Goal: Task Accomplishment & Management: Complete application form

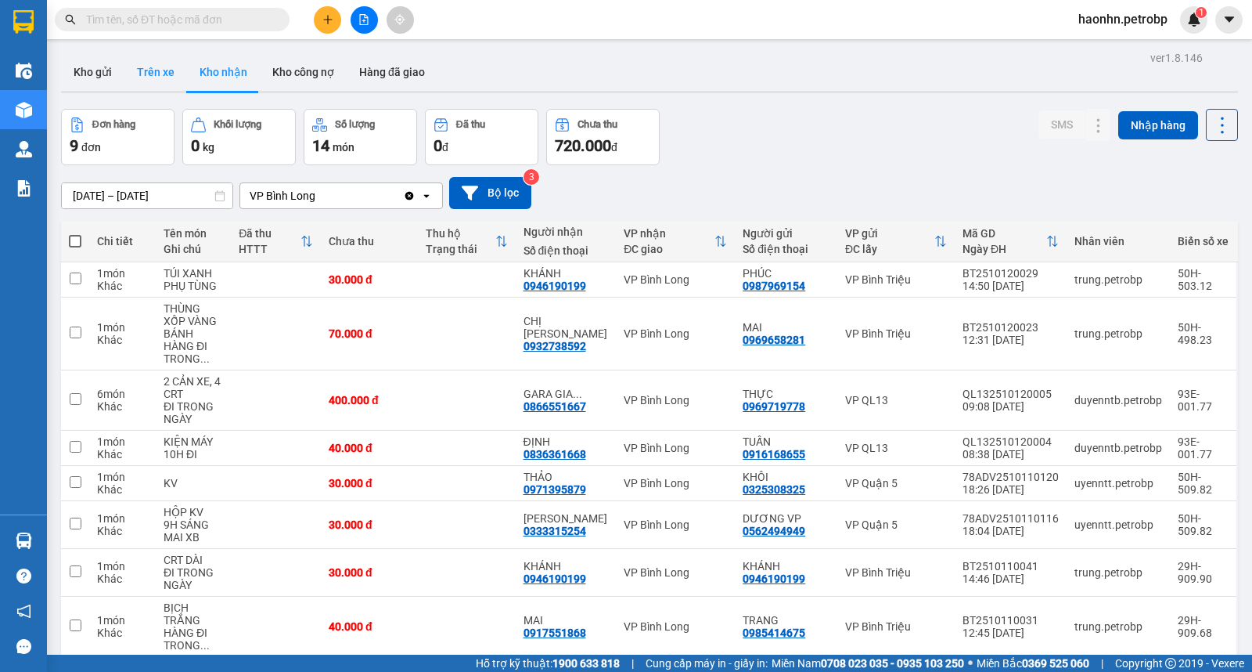
click at [142, 86] on button "Trên xe" at bounding box center [155, 72] width 63 height 38
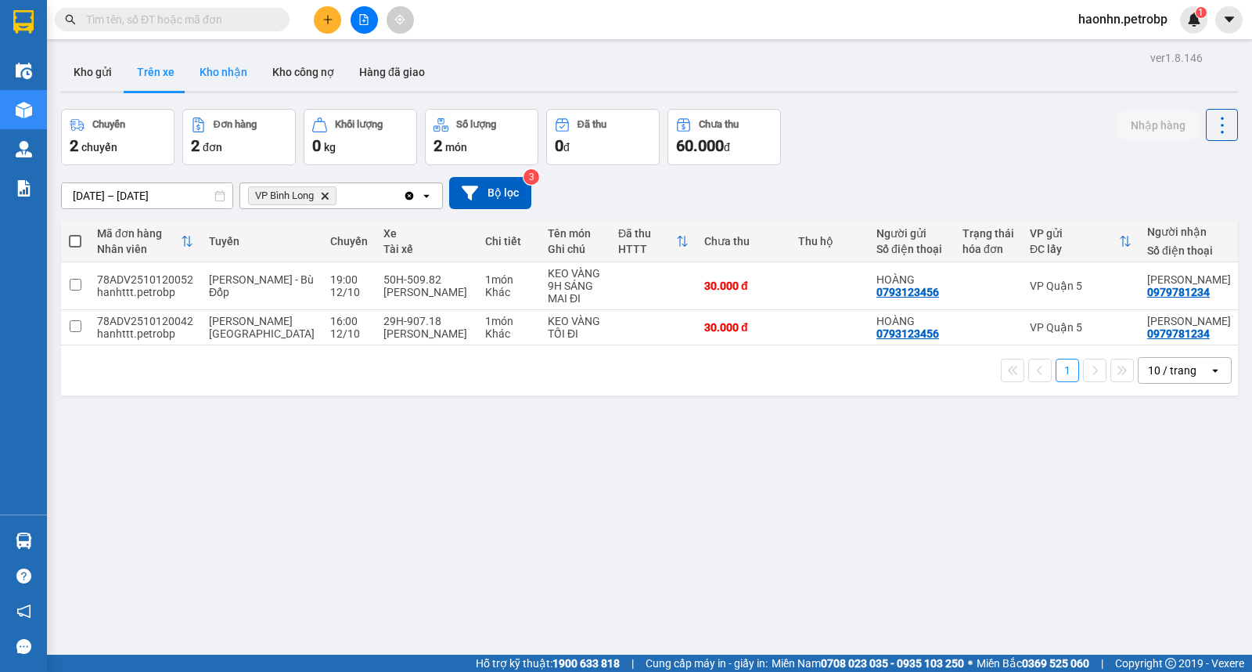
click at [224, 68] on button "Kho nhận" at bounding box center [223, 72] width 73 height 38
type input "[DATE] – [DATE]"
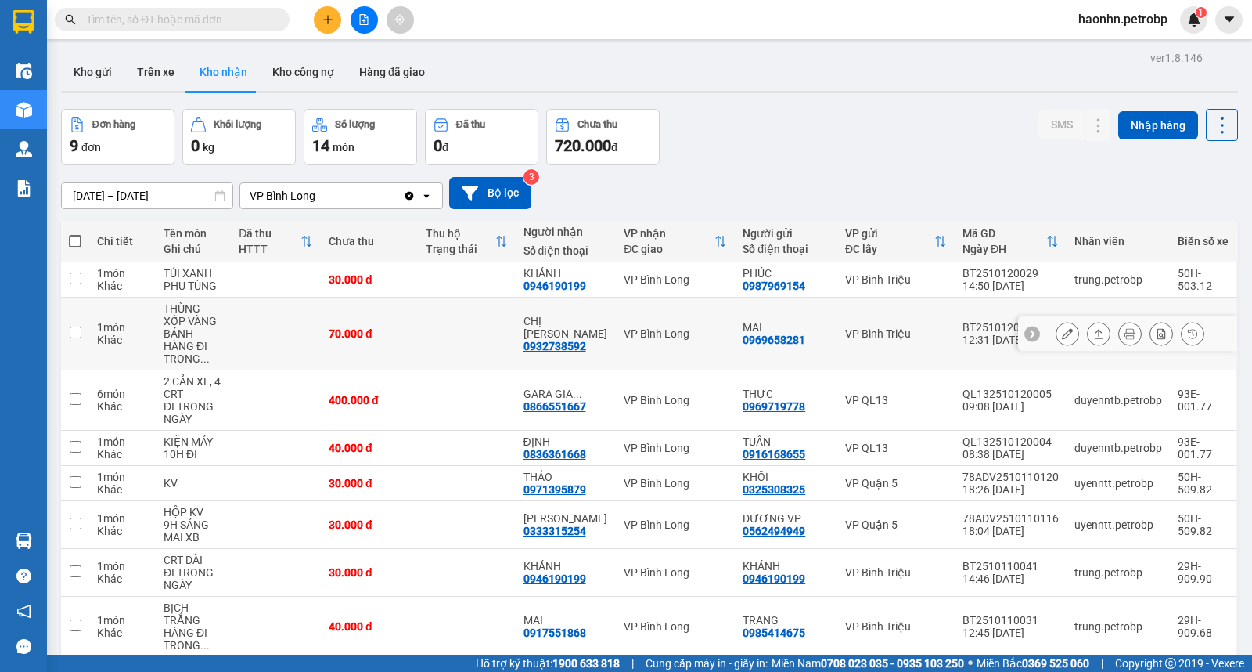
click at [1056, 322] on div at bounding box center [1067, 333] width 23 height 23
click at [1062, 328] on icon at bounding box center [1067, 333] width 11 height 11
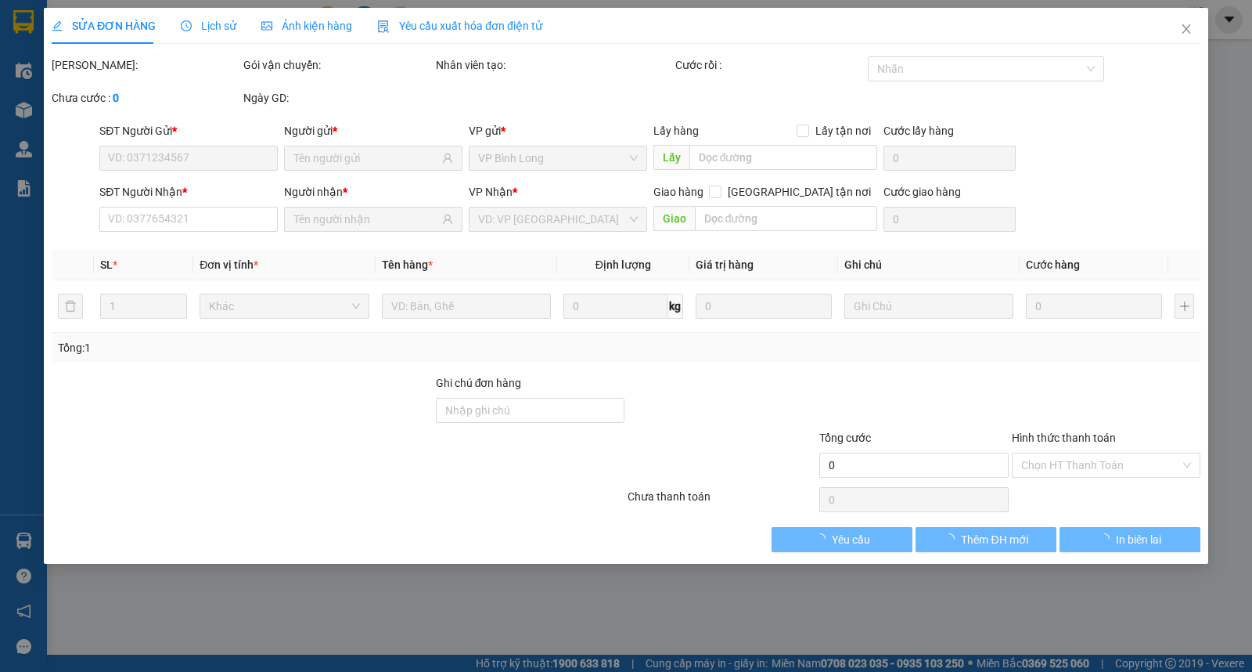
type input "0969658281"
type input "MAI"
type input "0932738592"
type input "CHỊ [PERSON_NAME]"
type input "70.000"
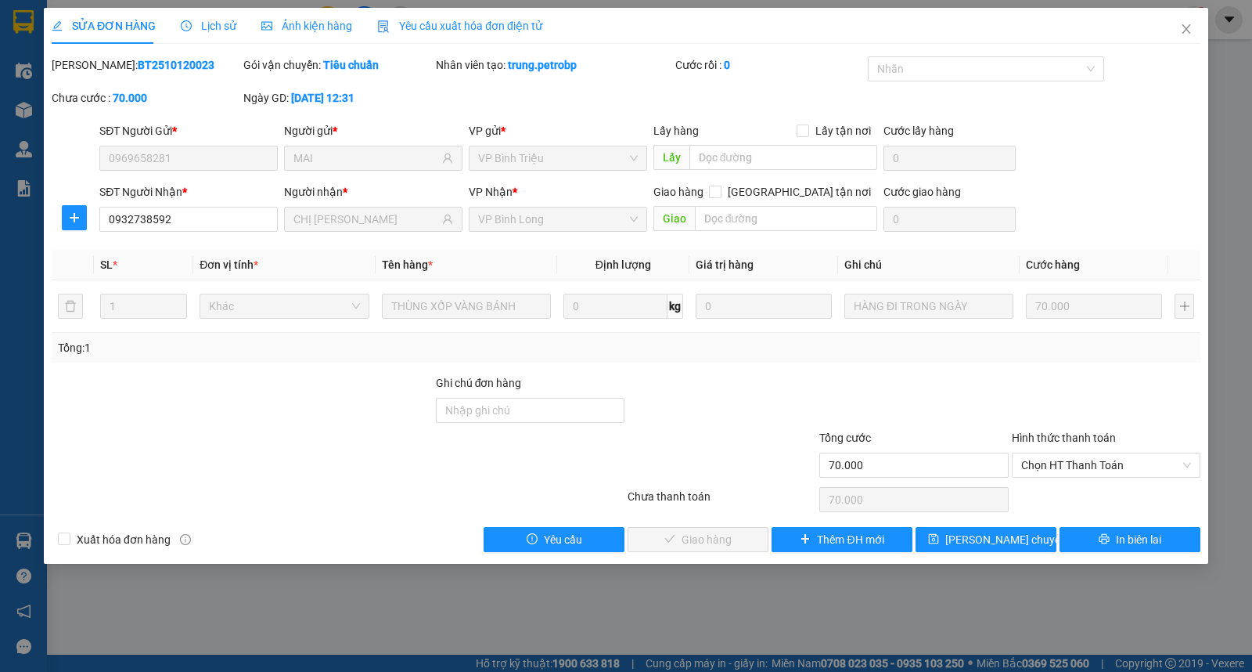
click at [1046, 484] on div "Chọn HT Thanh Toán" at bounding box center [1106, 499] width 192 height 31
click at [1046, 473] on span "Chọn HT Thanh Toán" at bounding box center [1106, 464] width 170 height 23
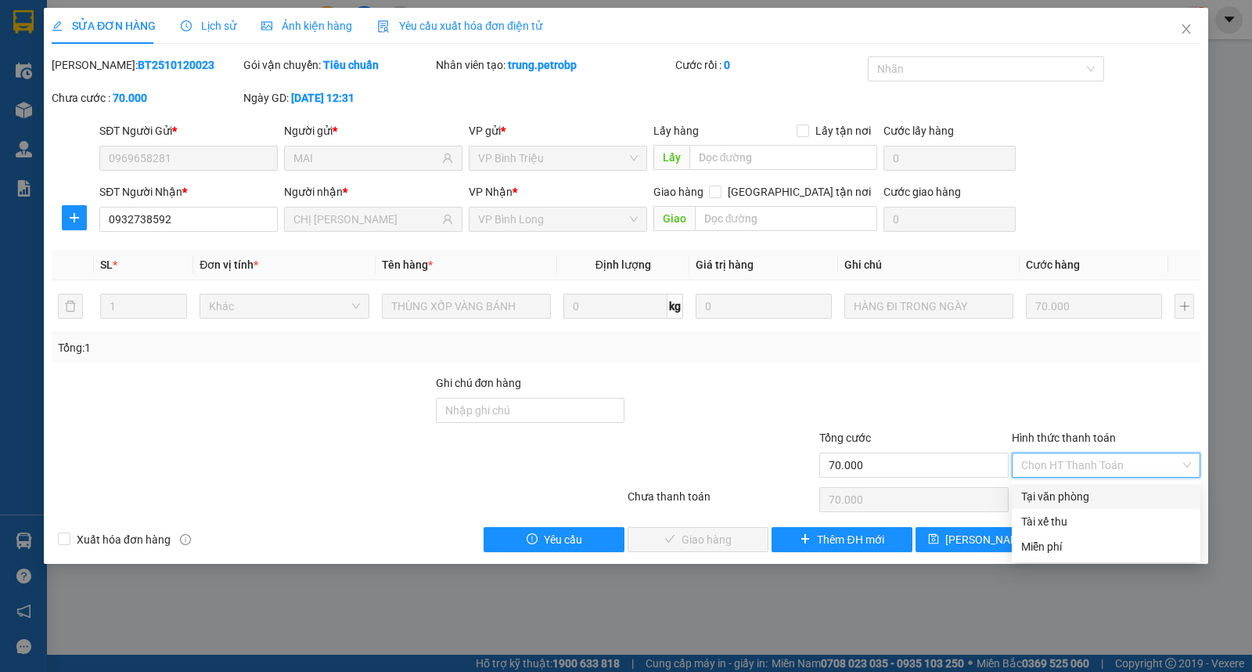
click at [1039, 488] on div "Tại văn phòng" at bounding box center [1106, 496] width 170 height 17
type input "0"
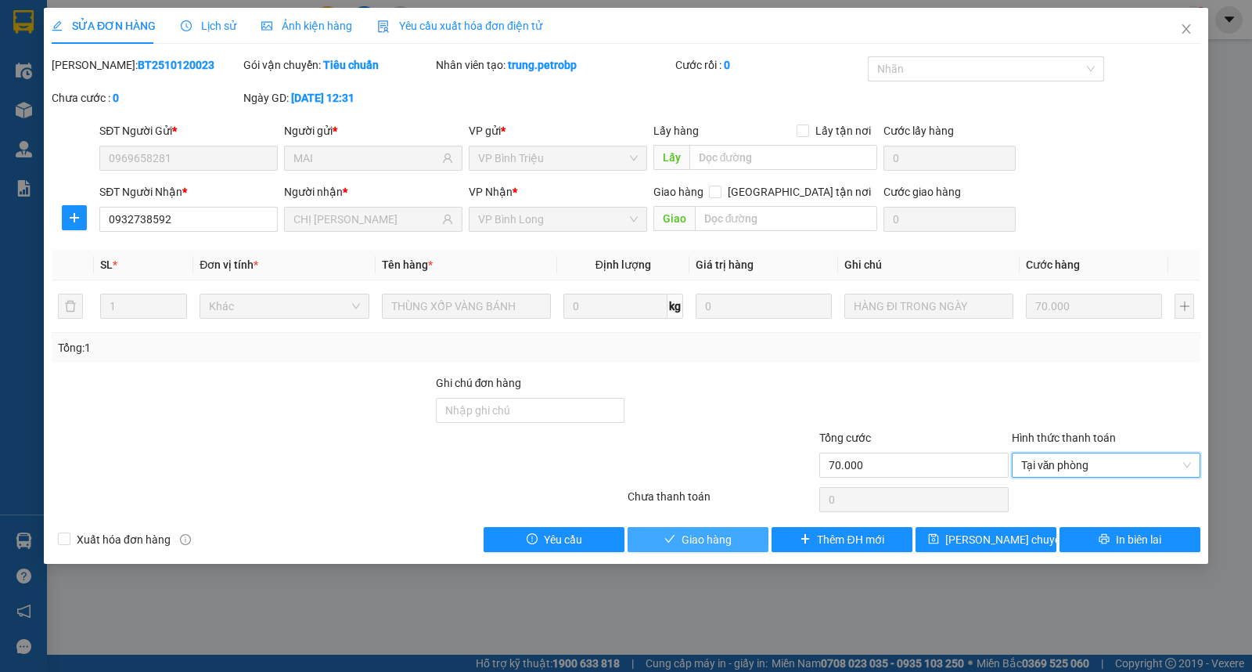
click at [757, 535] on button "Giao hàng" at bounding box center [698, 539] width 141 height 25
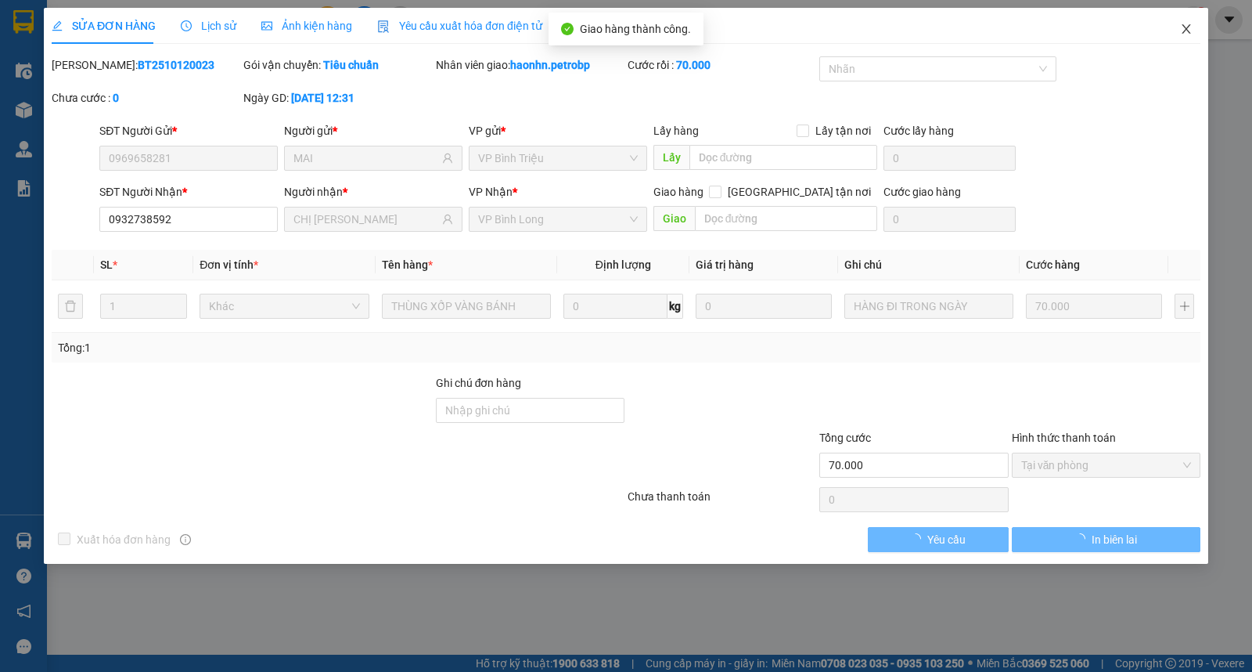
click at [1190, 29] on icon "close" at bounding box center [1186, 29] width 13 height 13
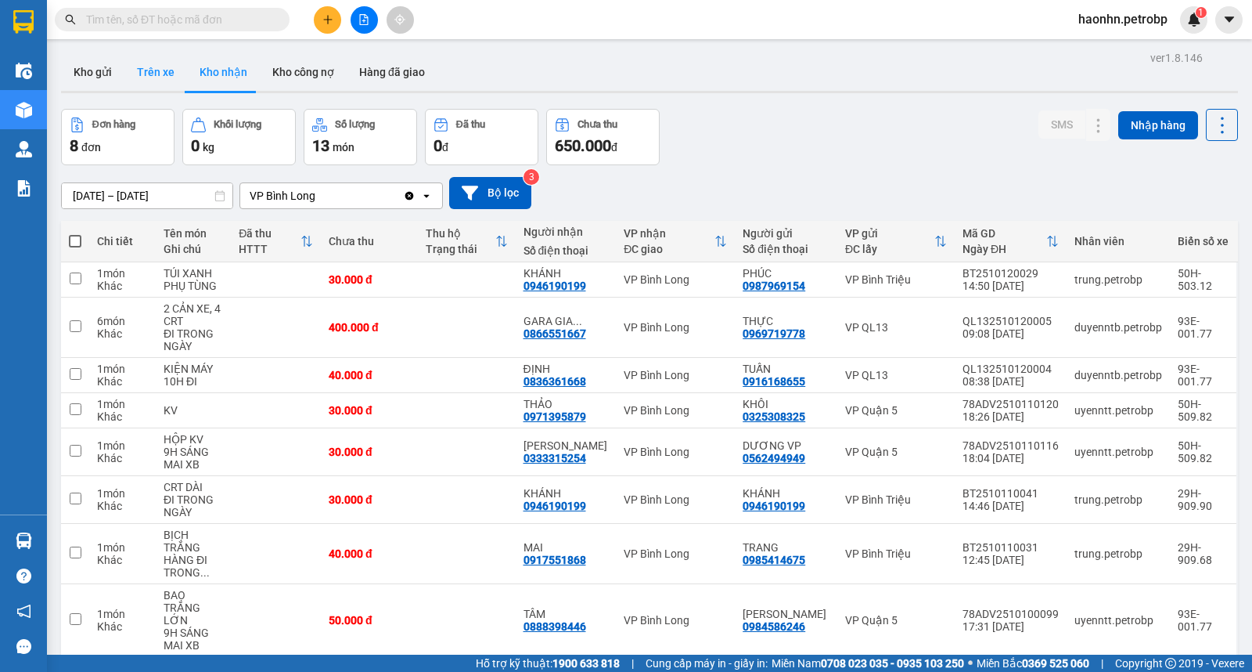
click at [181, 63] on button "Trên xe" at bounding box center [155, 72] width 63 height 38
type input "[DATE] – [DATE]"
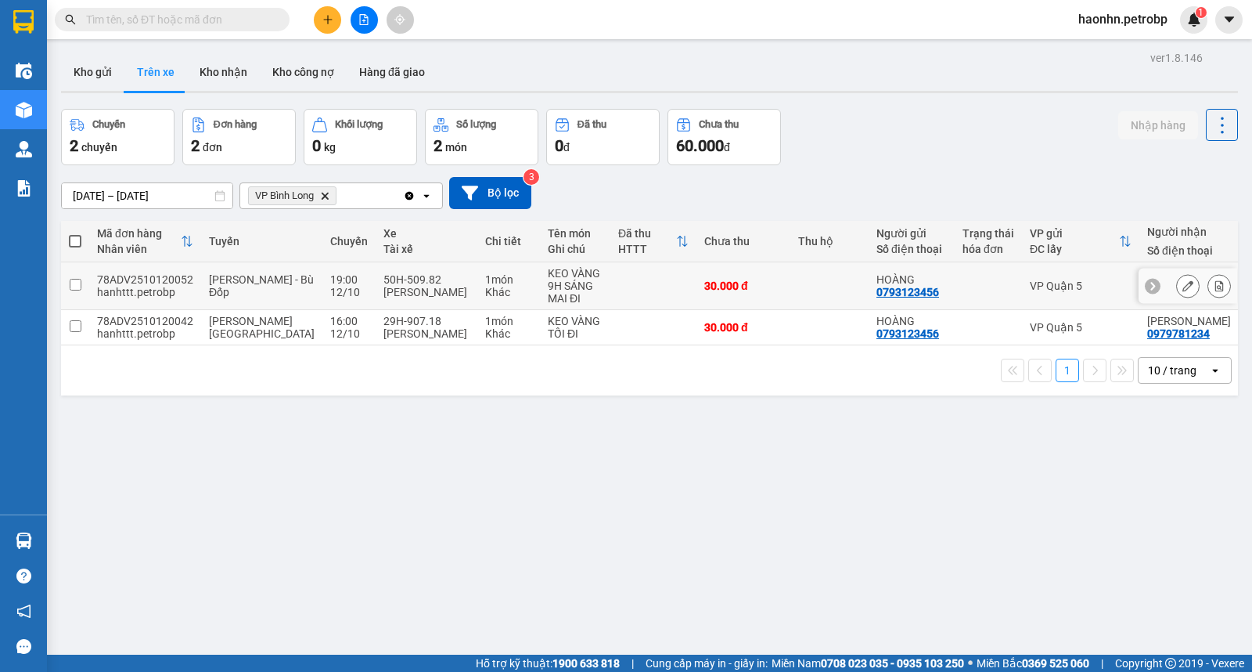
click at [1147, 294] on div "0979781234" at bounding box center [1178, 292] width 63 height 13
copy div "0979781234"
click at [845, 439] on div "ver 1.8.146 Kho gửi Trên xe Kho nhận Kho công nợ Hàng đã giao Chuyến 2 chuyến Đ…" at bounding box center [650, 383] width 1190 height 672
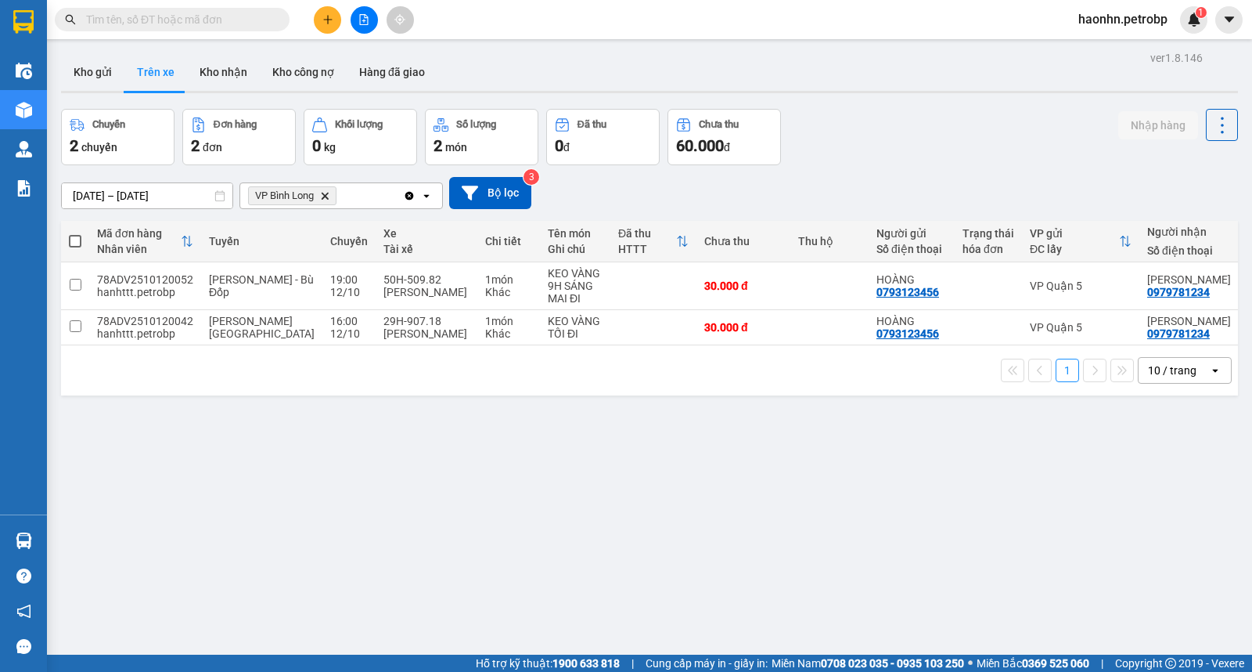
click at [323, 22] on icon "plus" at bounding box center [327, 19] width 11 height 11
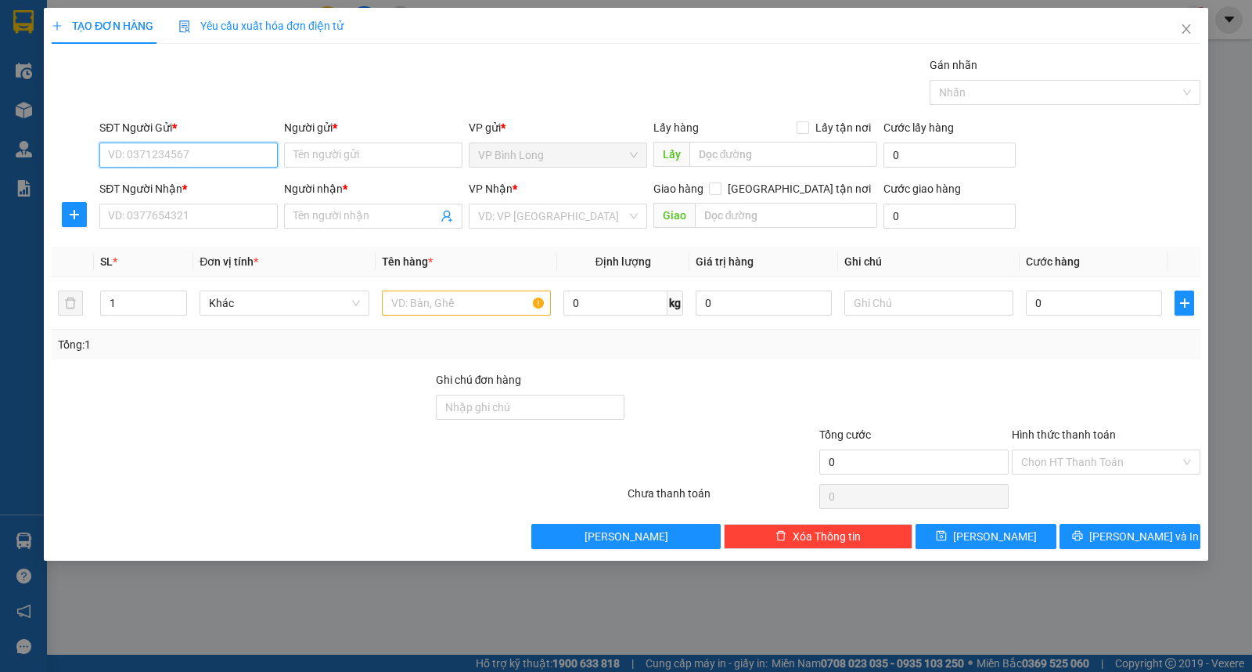
click at [161, 160] on input "SĐT Người Gửi *" at bounding box center [188, 154] width 178 height 25
click at [519, 223] on input "search" at bounding box center [552, 215] width 149 height 23
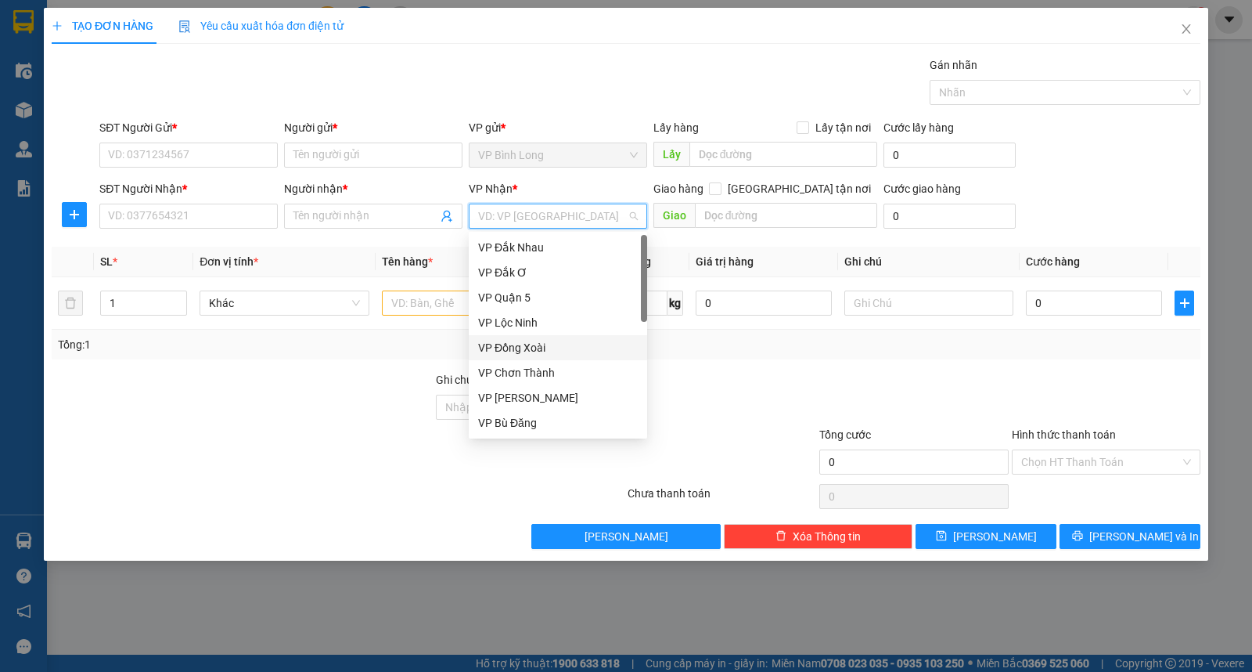
click at [531, 348] on div "VP Đồng Xoài" at bounding box center [558, 347] width 160 height 17
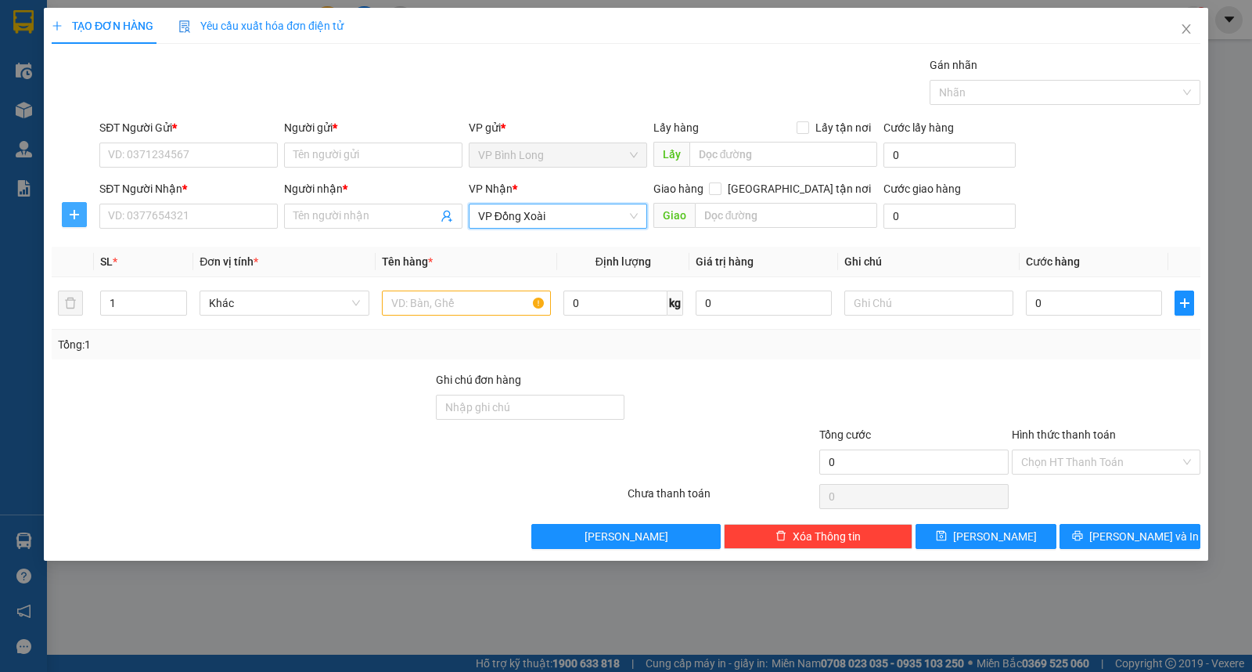
drag, startPoint x: 64, startPoint y: 213, endPoint x: 98, endPoint y: 217, distance: 33.9
click at [65, 213] on span "plus" at bounding box center [74, 214] width 23 height 13
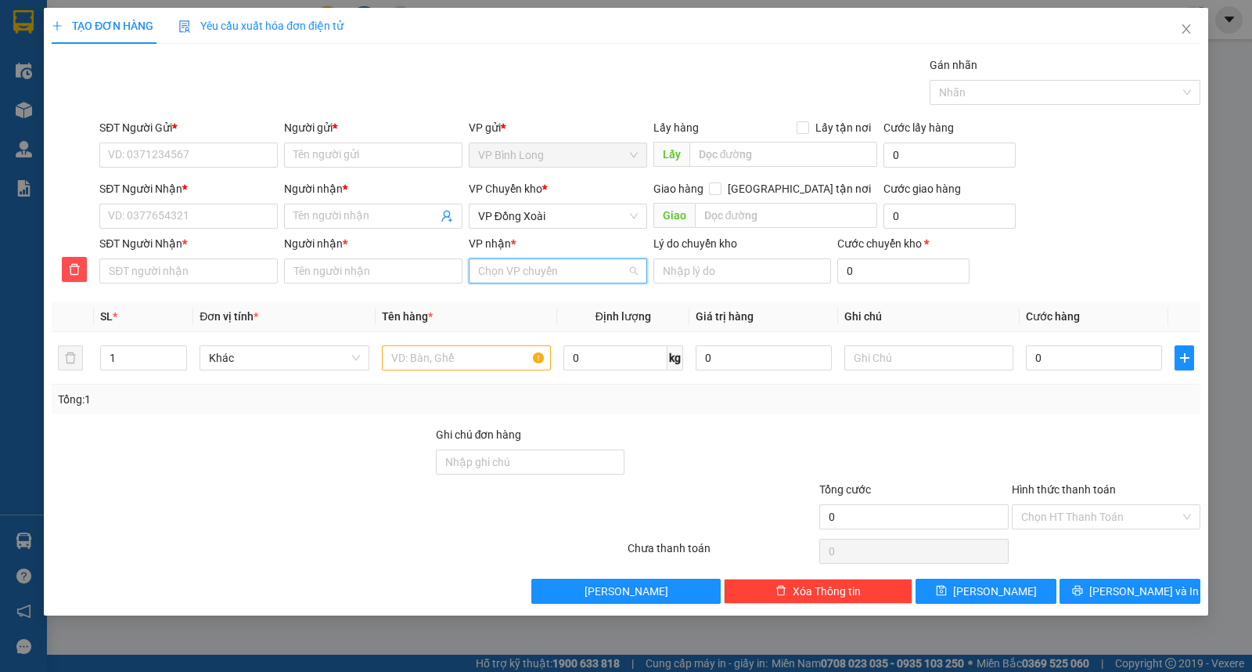
click at [505, 269] on input "VP nhận *" at bounding box center [552, 270] width 149 height 23
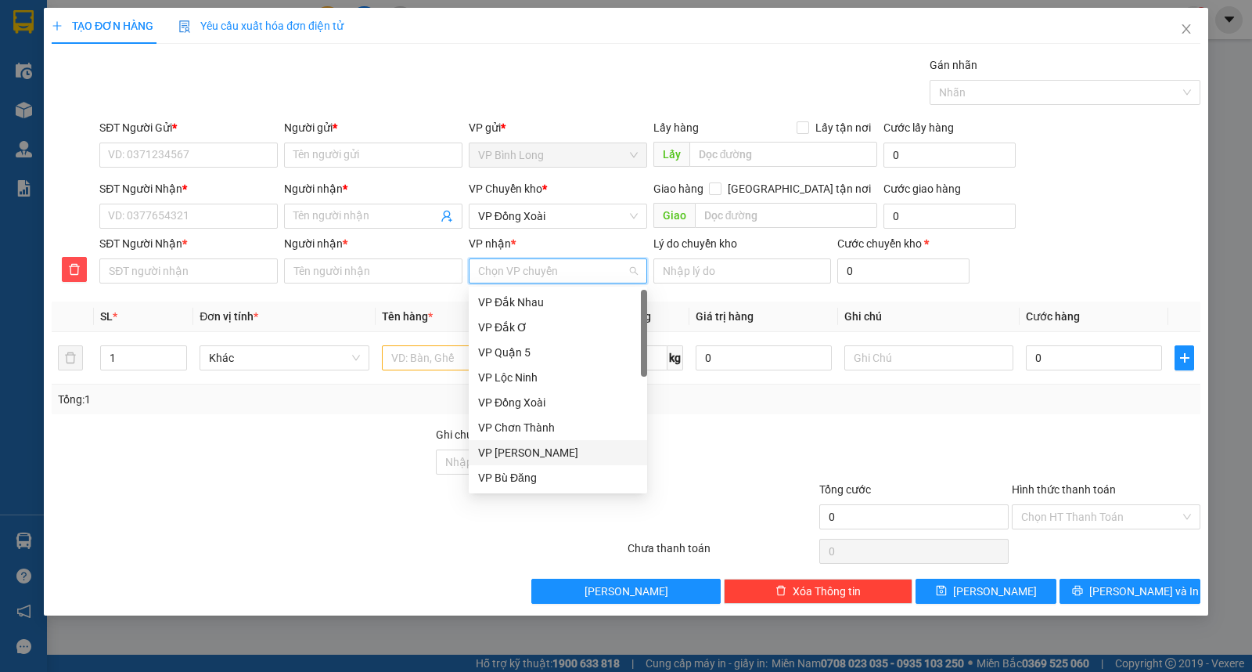
click at [562, 448] on div "VP [PERSON_NAME]" at bounding box center [558, 452] width 160 height 17
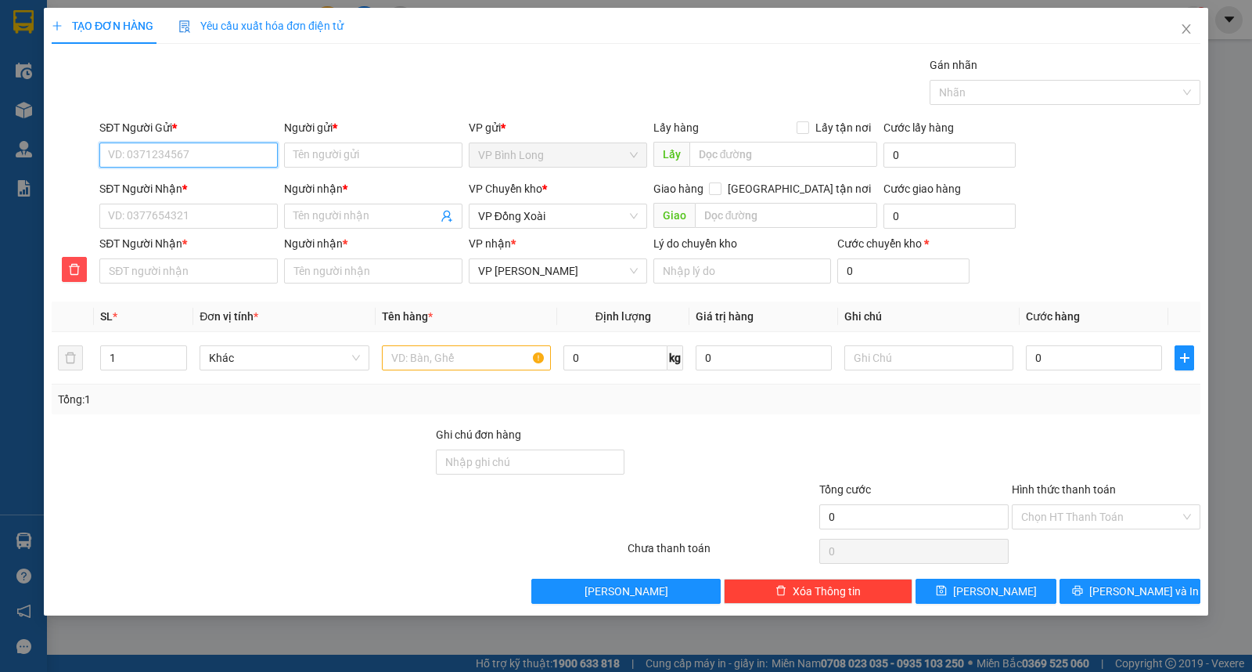
click at [190, 152] on input "SĐT Người Gửi *" at bounding box center [188, 154] width 178 height 25
click at [240, 149] on input "SĐT Người Gửi *" at bounding box center [188, 154] width 178 height 25
click at [232, 162] on input "0796579678" at bounding box center [188, 154] width 178 height 25
click at [125, 152] on input "0796579678" at bounding box center [188, 154] width 178 height 25
type input "0786579678"
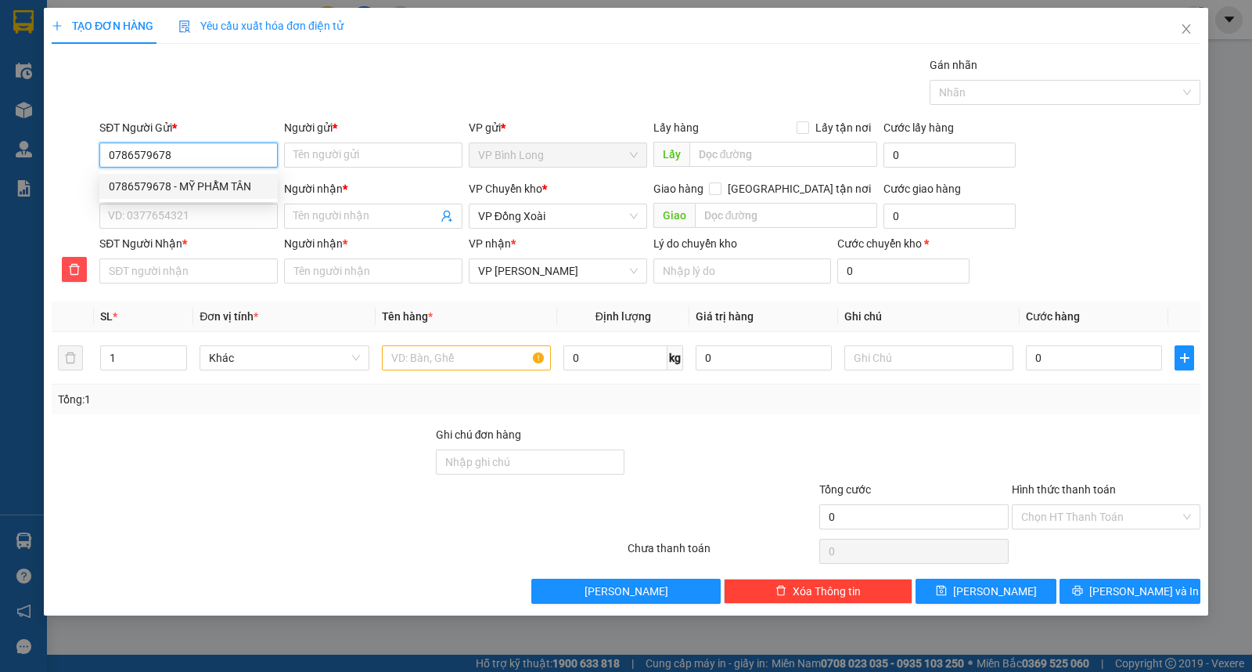
click at [233, 184] on div "0786579678 - MỸ PHẪM TÂN" at bounding box center [189, 186] width 160 height 17
type input "MỸ PHẪM TÂN"
type input "160.000"
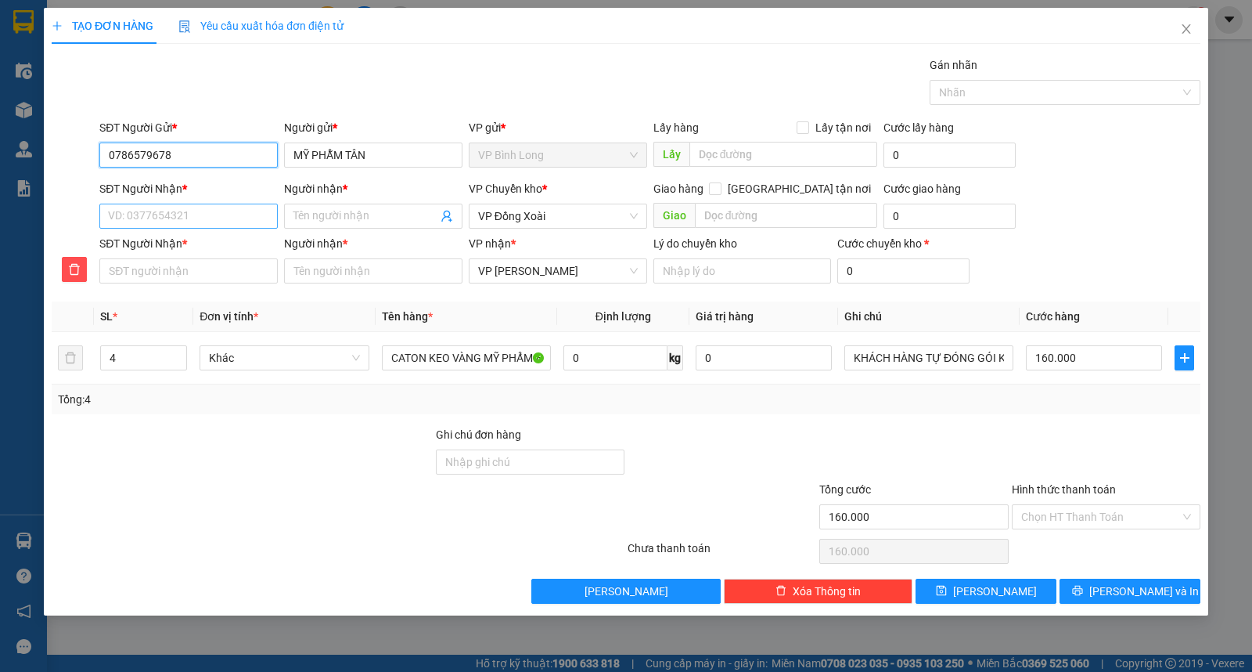
type input "0786579678"
click at [202, 223] on input "SĐT Người Nhận *" at bounding box center [188, 215] width 178 height 25
type input "0"
type input "09"
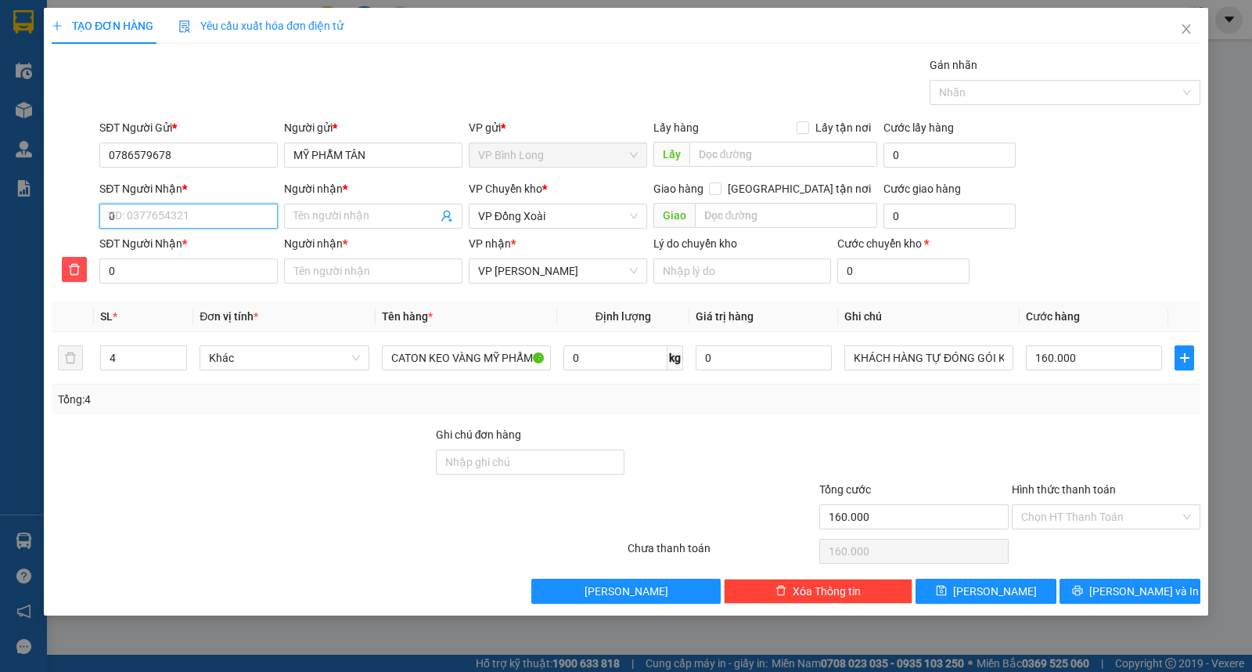
type input "09"
type input "096"
type input "0963"
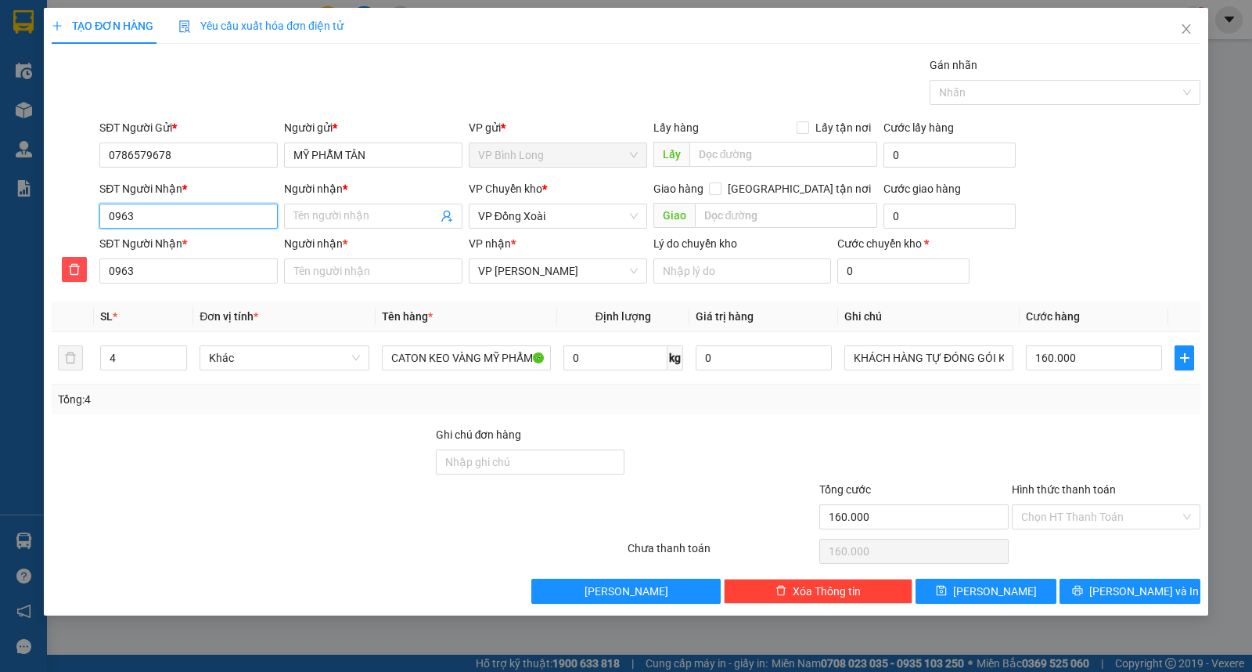
type input "09639"
type input "096399"
type input "0963999"
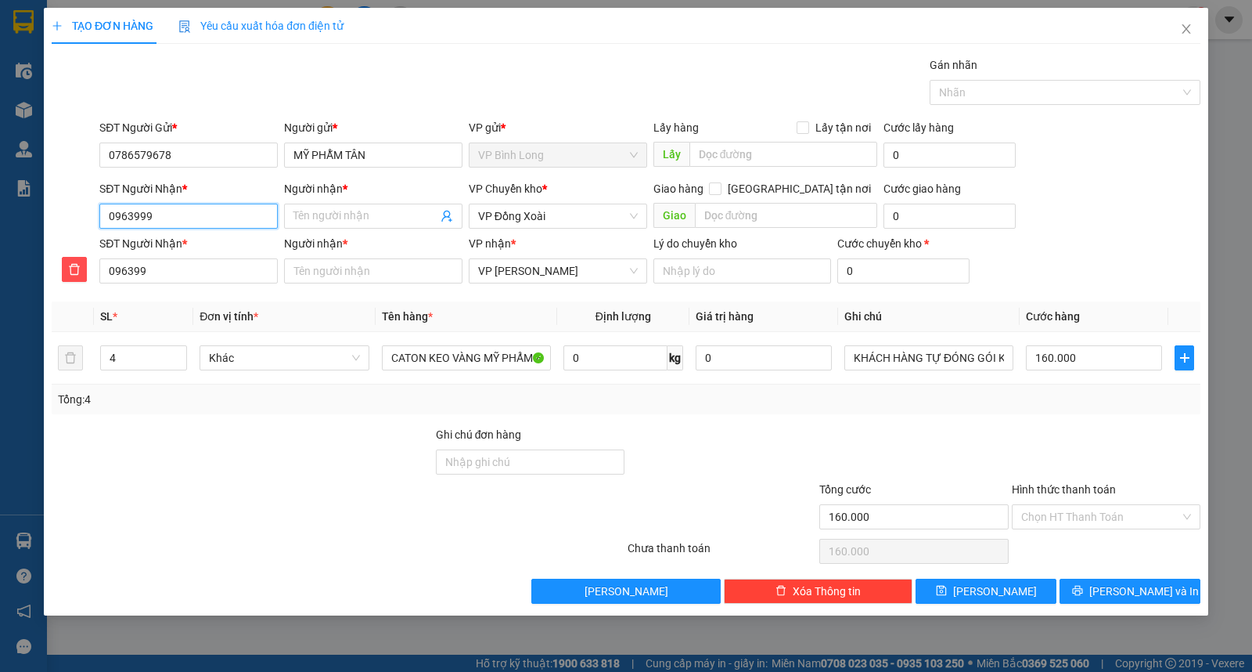
type input "0963999"
type input "09639999"
type input "096399997"
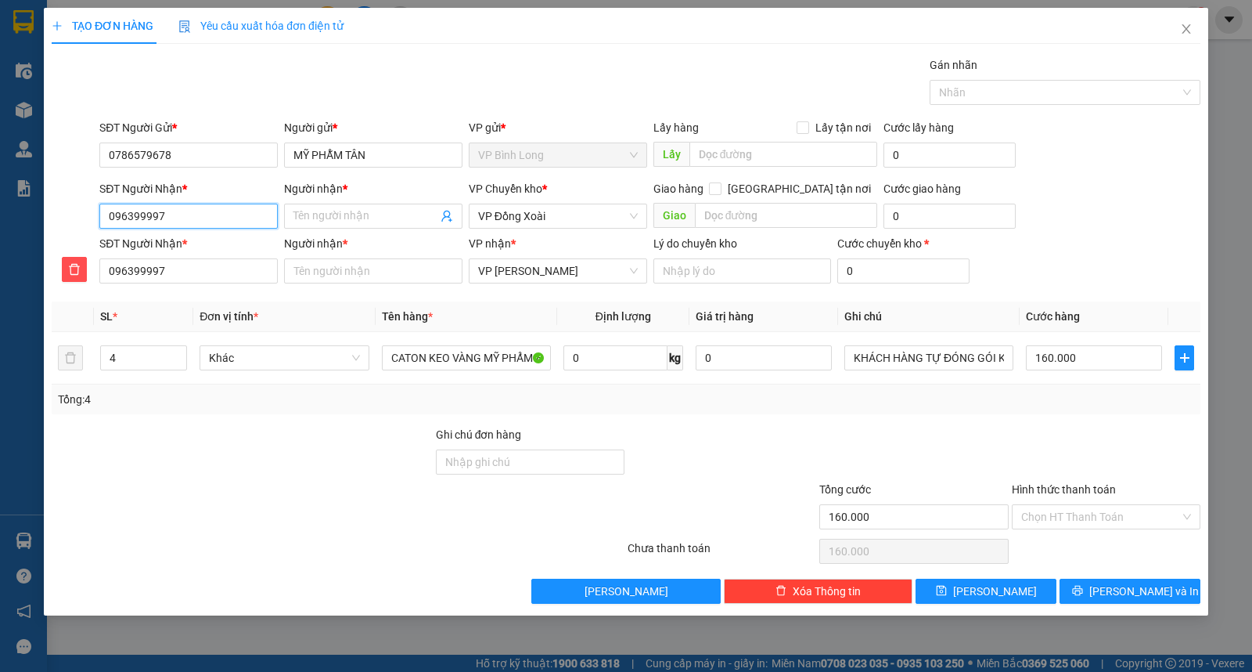
type input "0963999978"
click at [228, 251] on div "0963999978 - CHỊ OANH" at bounding box center [189, 247] width 160 height 17
type input "CHỊ OANH"
type input "CHỢ BÙ NA"
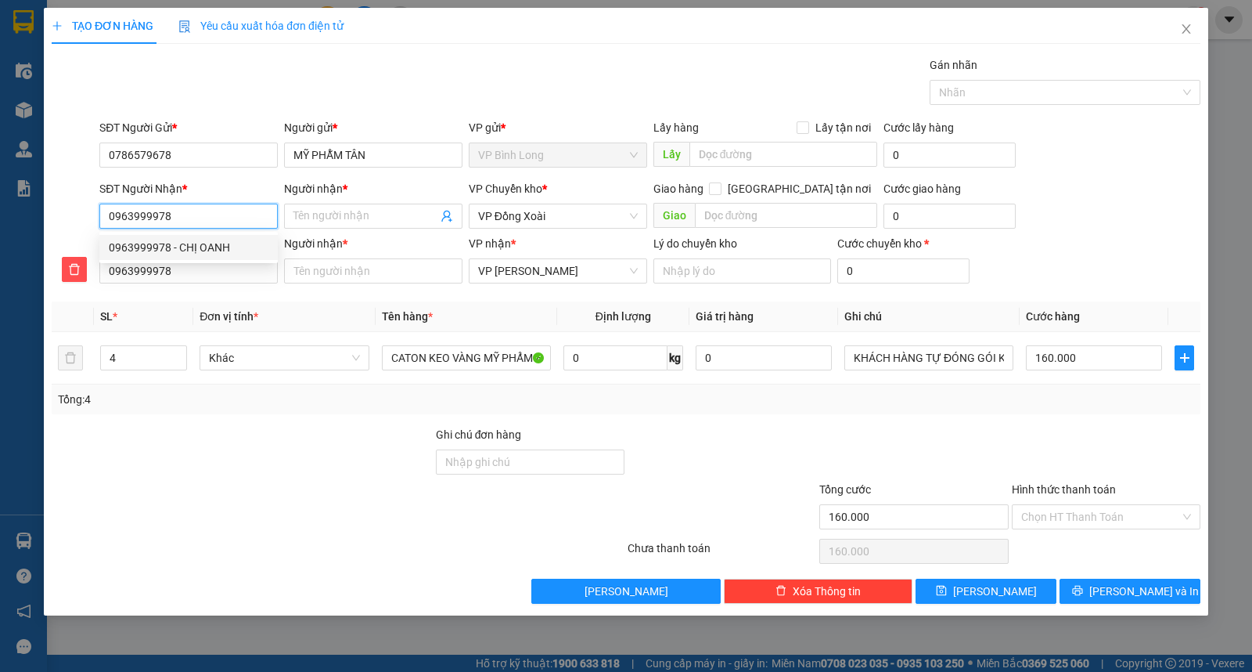
type input "CHỊ OANH"
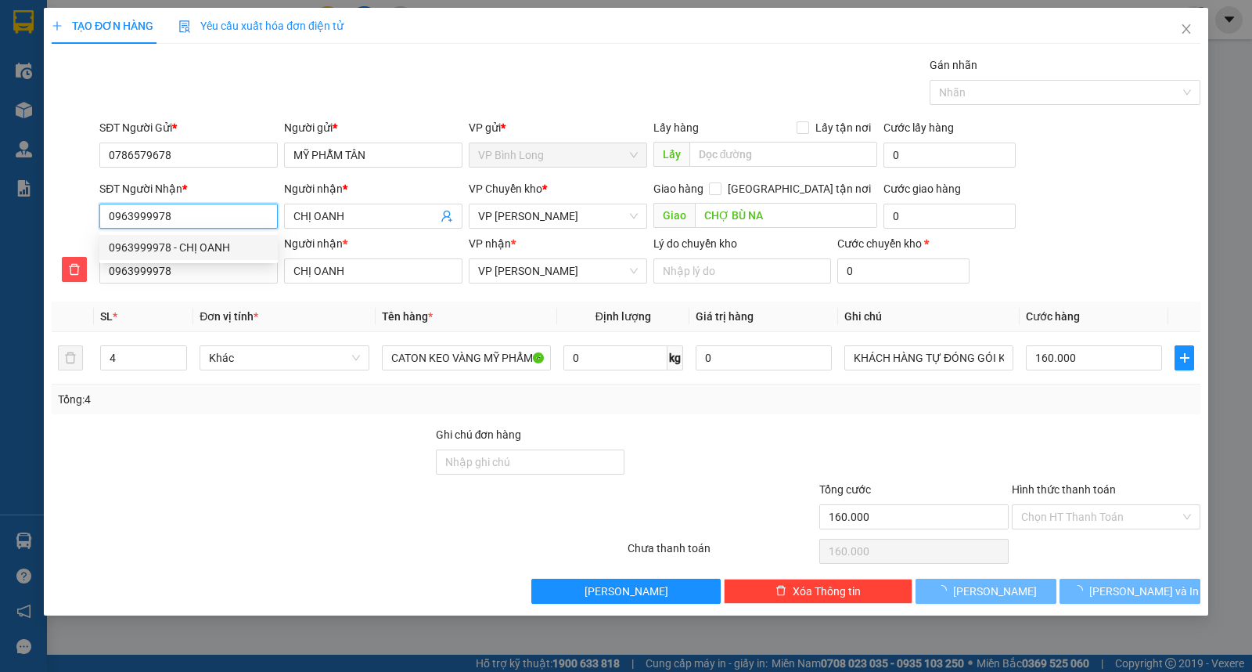
type input "0963999978"
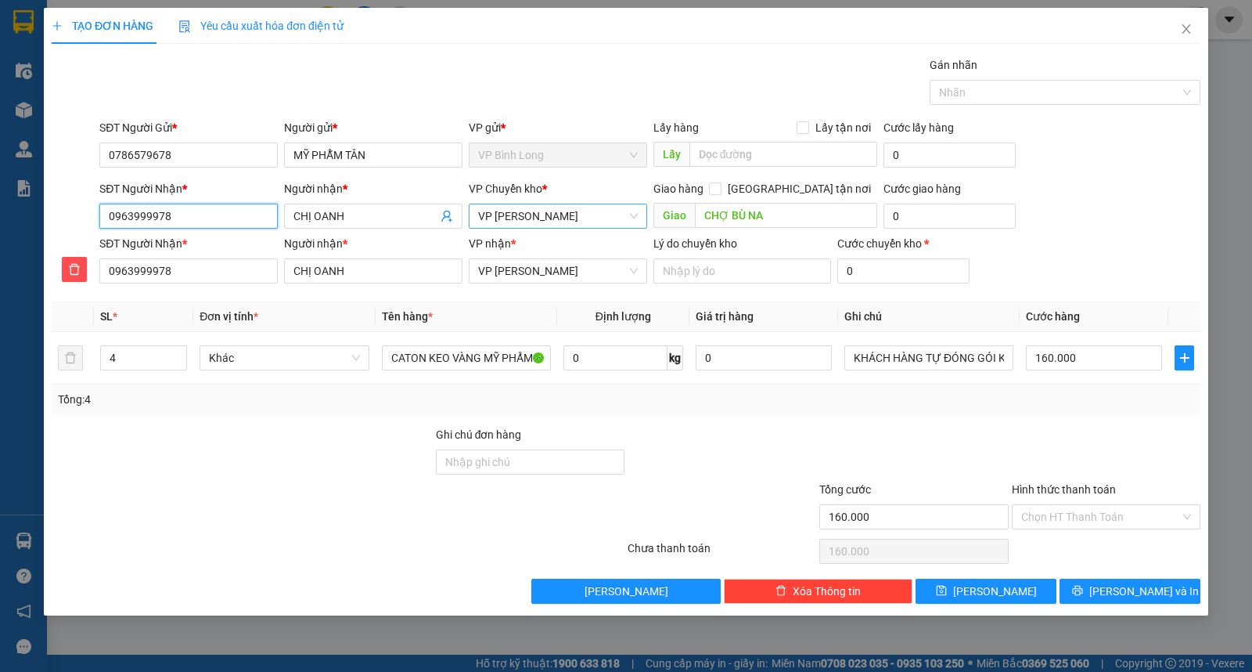
click at [596, 225] on span "VP [PERSON_NAME]" at bounding box center [558, 215] width 160 height 23
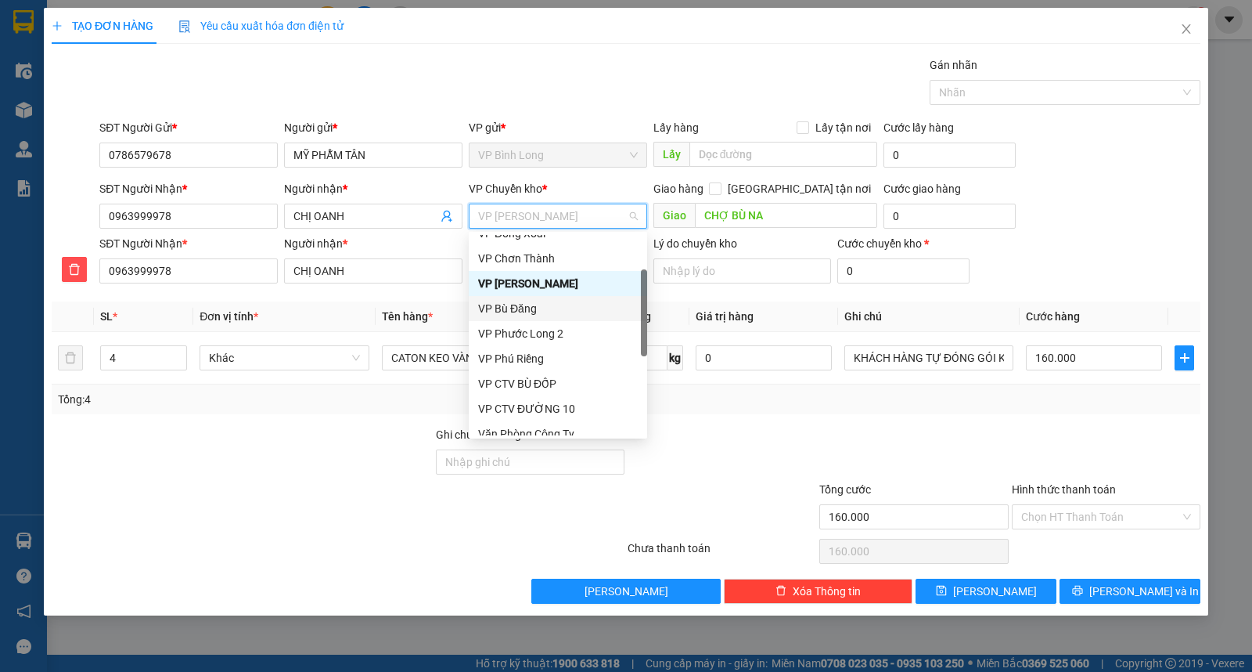
scroll to position [27, 0]
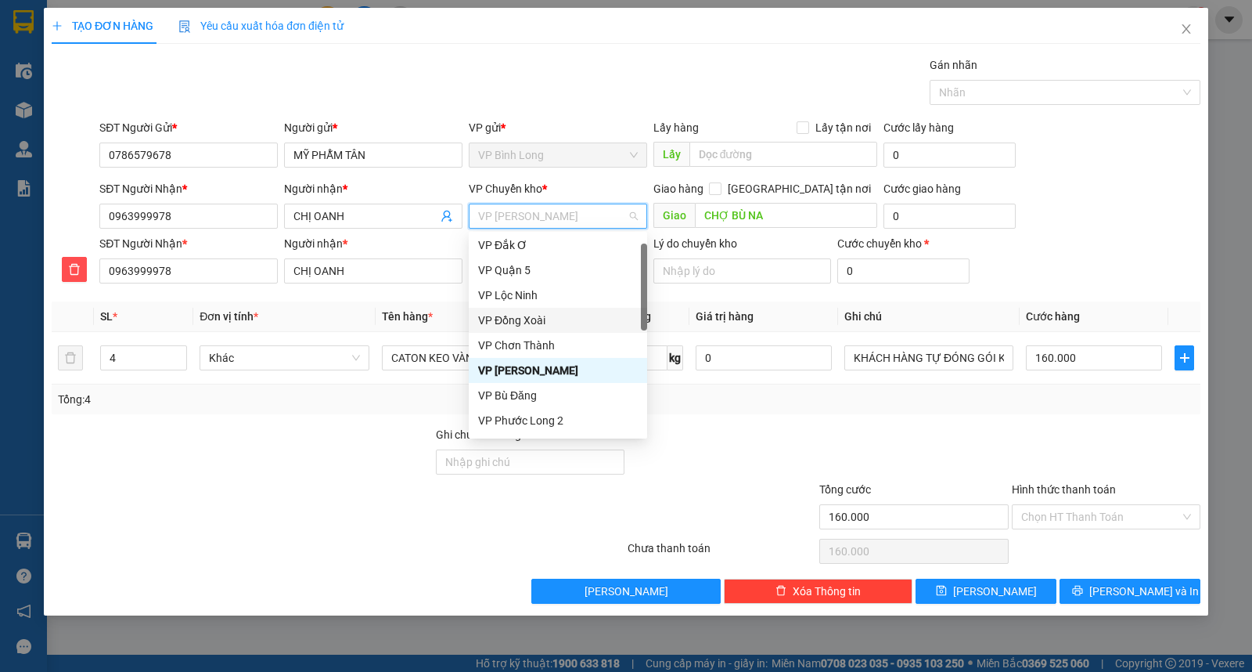
click at [556, 327] on div "VP Đồng Xoài" at bounding box center [558, 320] width 160 height 17
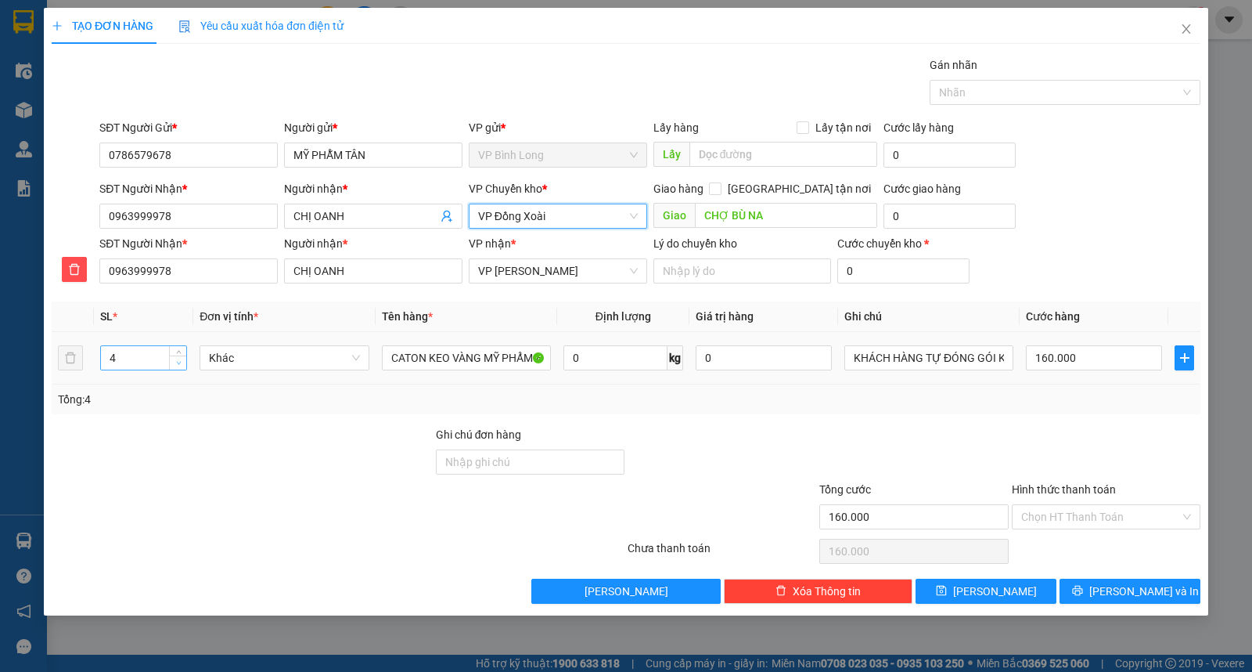
type input "3"
click at [182, 366] on span "down" at bounding box center [178, 362] width 9 height 9
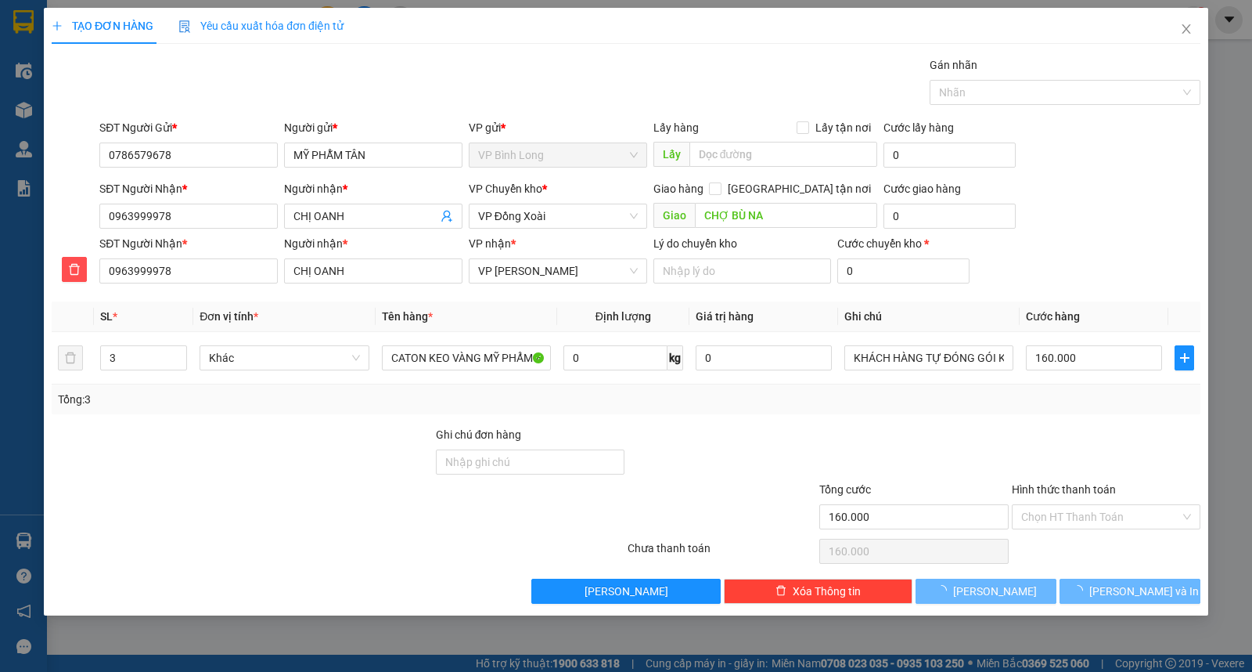
type input "0"
click at [1055, 363] on input "0" at bounding box center [1094, 357] width 136 height 25
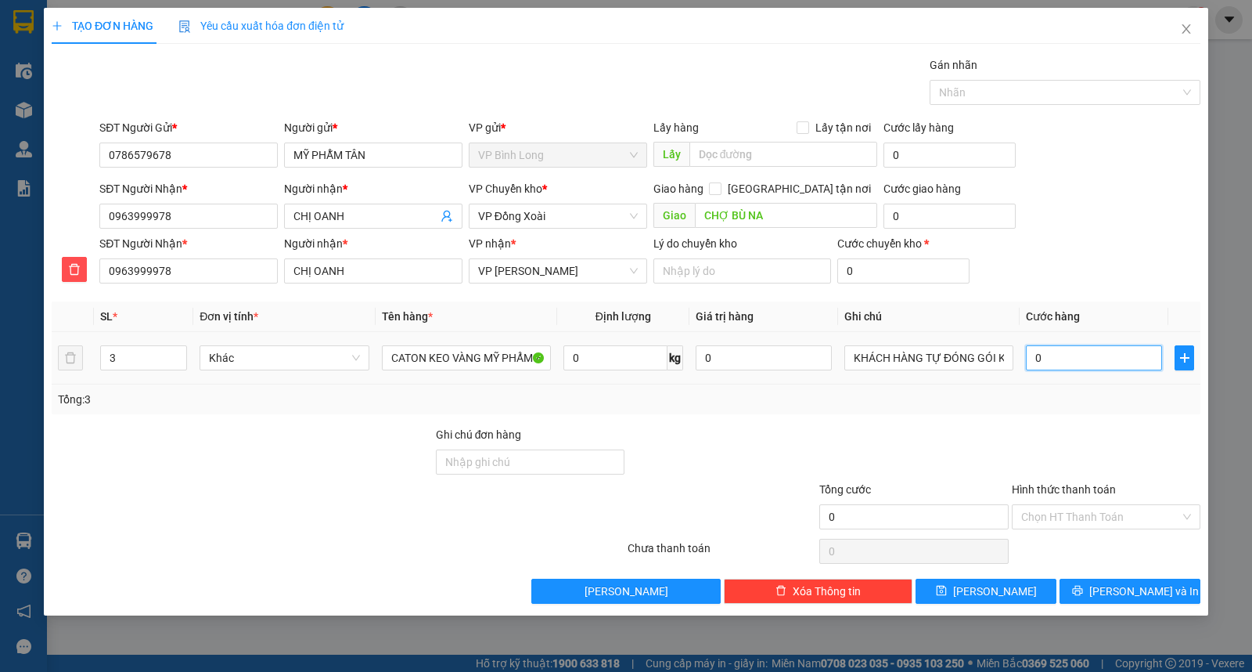
type input "1"
type input "16"
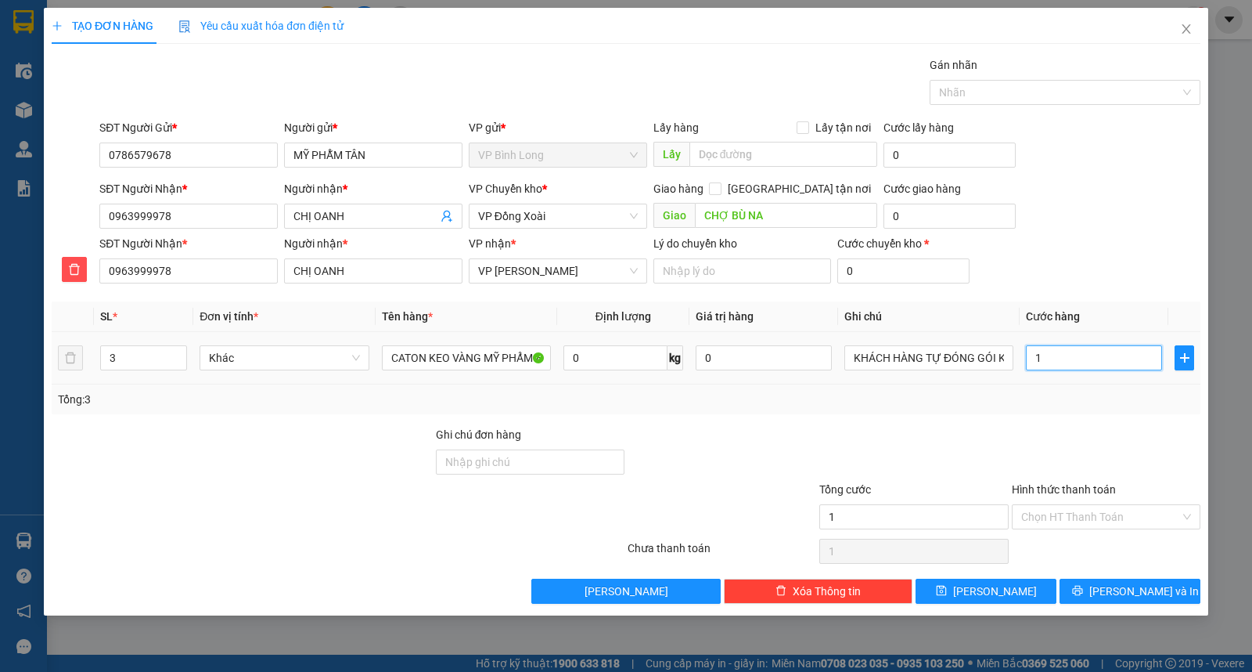
type input "16"
type input "160"
type input "1.600"
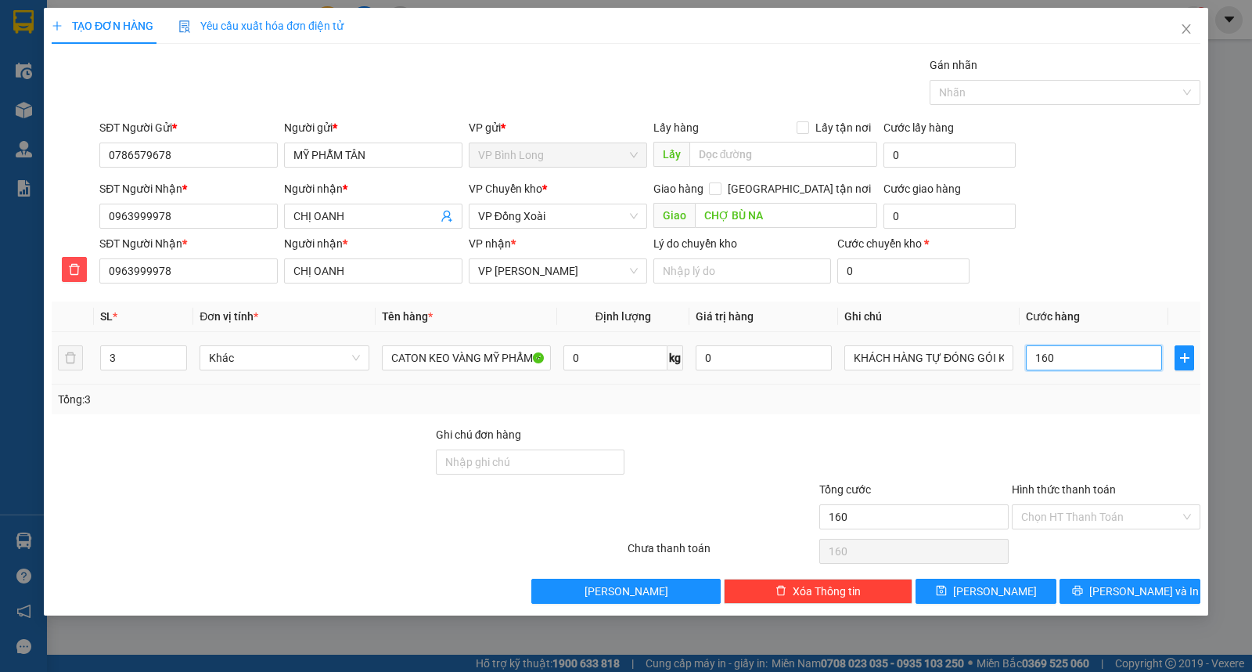
type input "1.600"
type input "16.000"
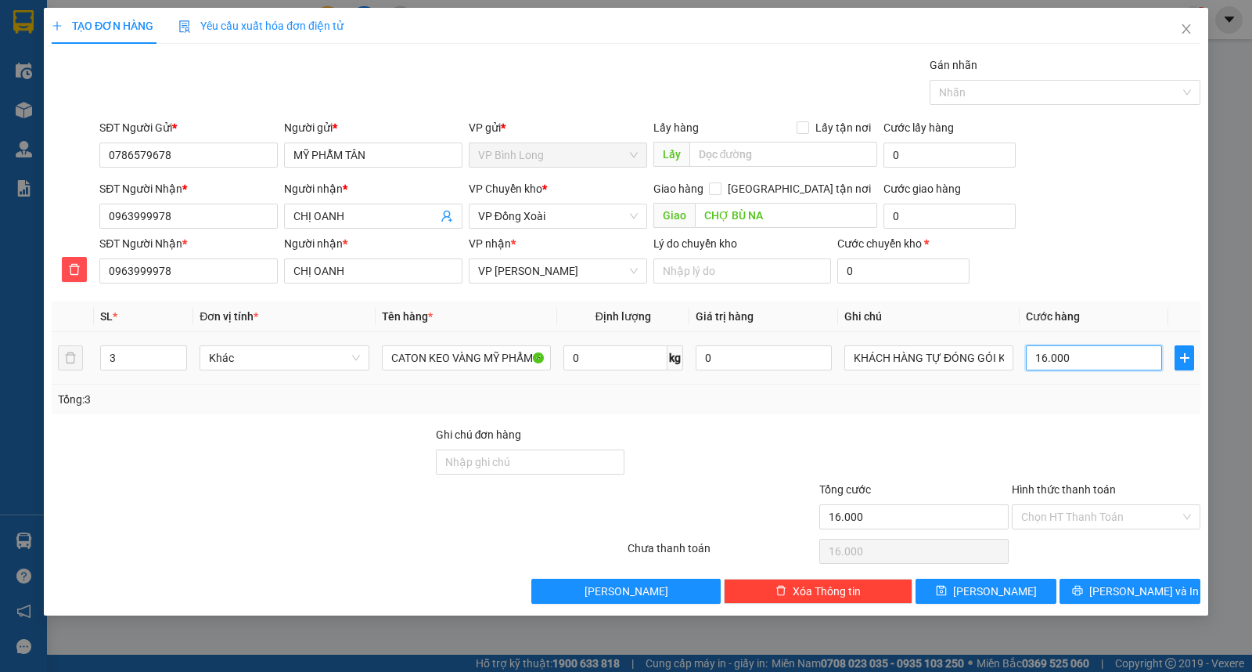
type input "160.000"
click at [1094, 595] on button "[PERSON_NAME] và In" at bounding box center [1130, 590] width 141 height 25
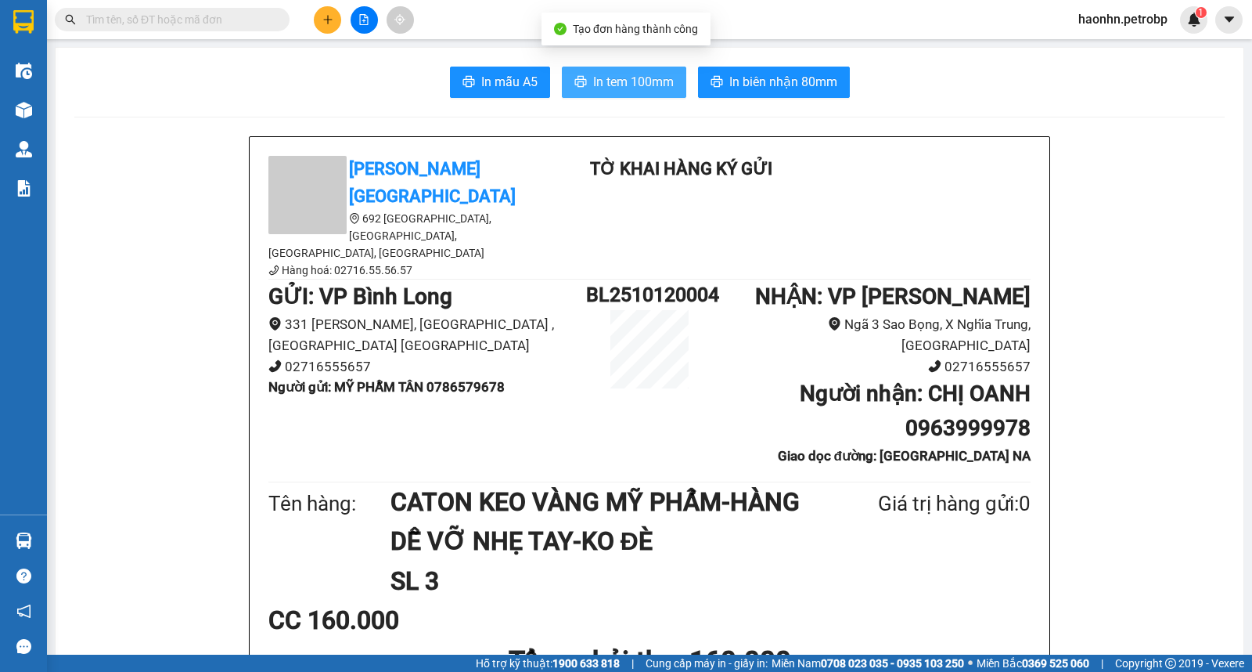
click at [644, 96] on button "In tem 100mm" at bounding box center [624, 82] width 124 height 31
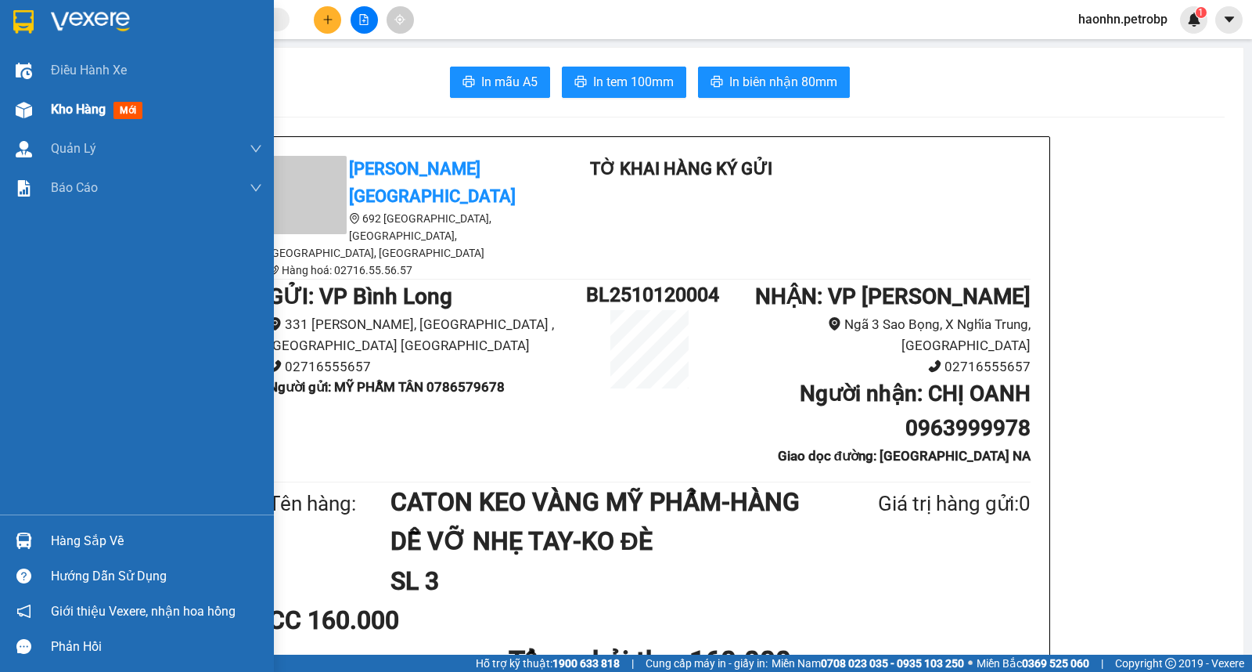
click at [13, 100] on div at bounding box center [23, 109] width 27 height 27
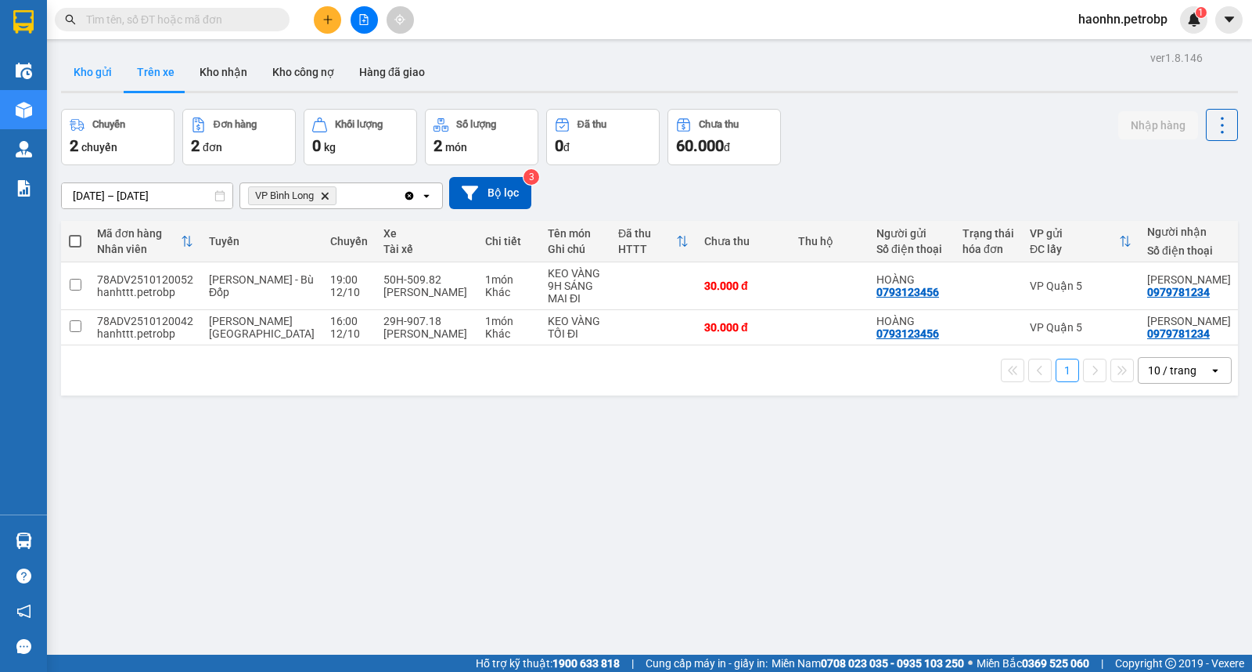
click at [107, 68] on button "Kho gửi" at bounding box center [92, 72] width 63 height 38
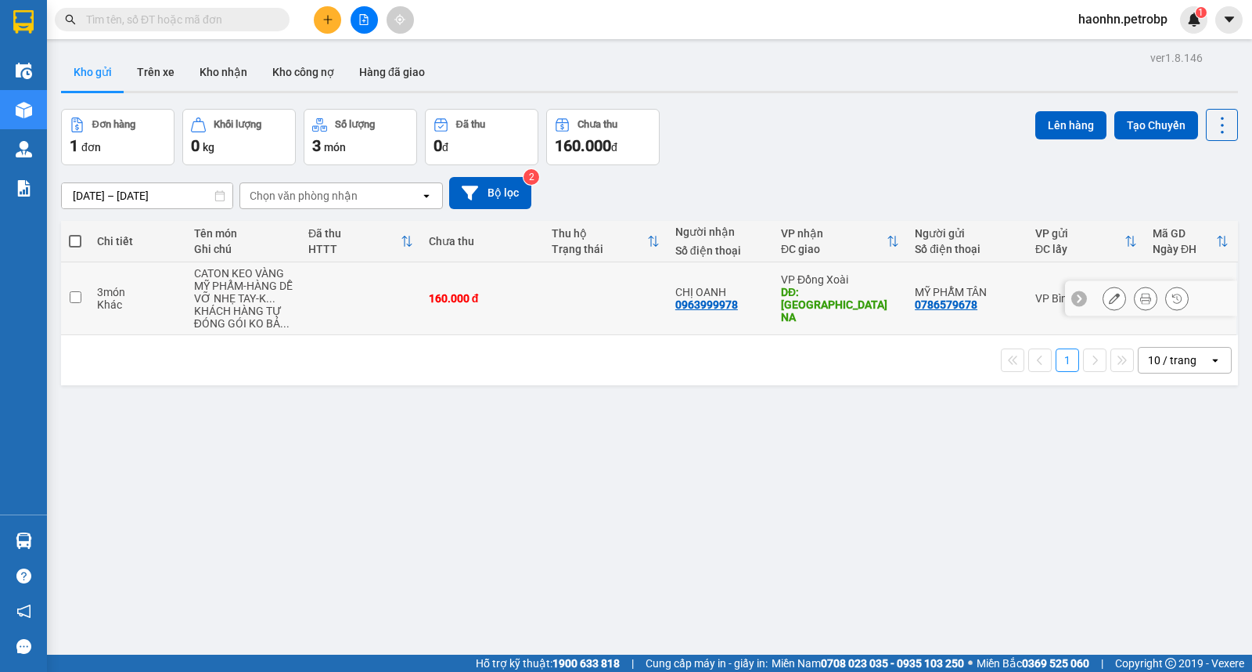
click at [1140, 296] on icon at bounding box center [1145, 298] width 11 height 11
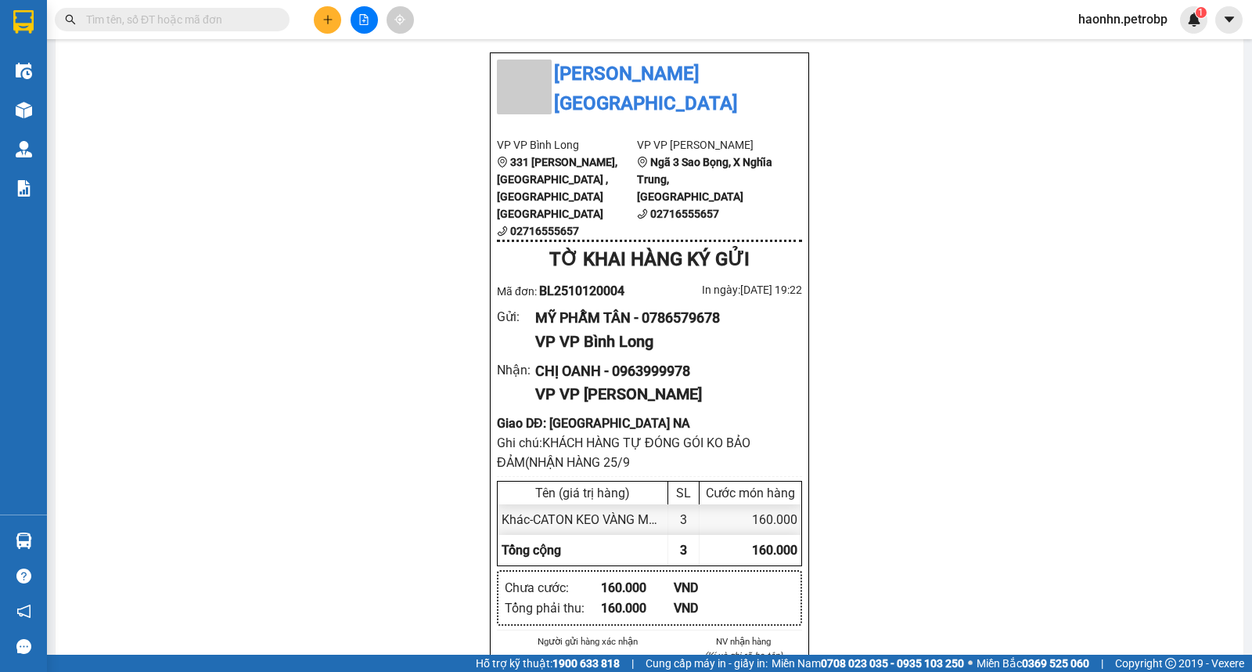
scroll to position [956, 0]
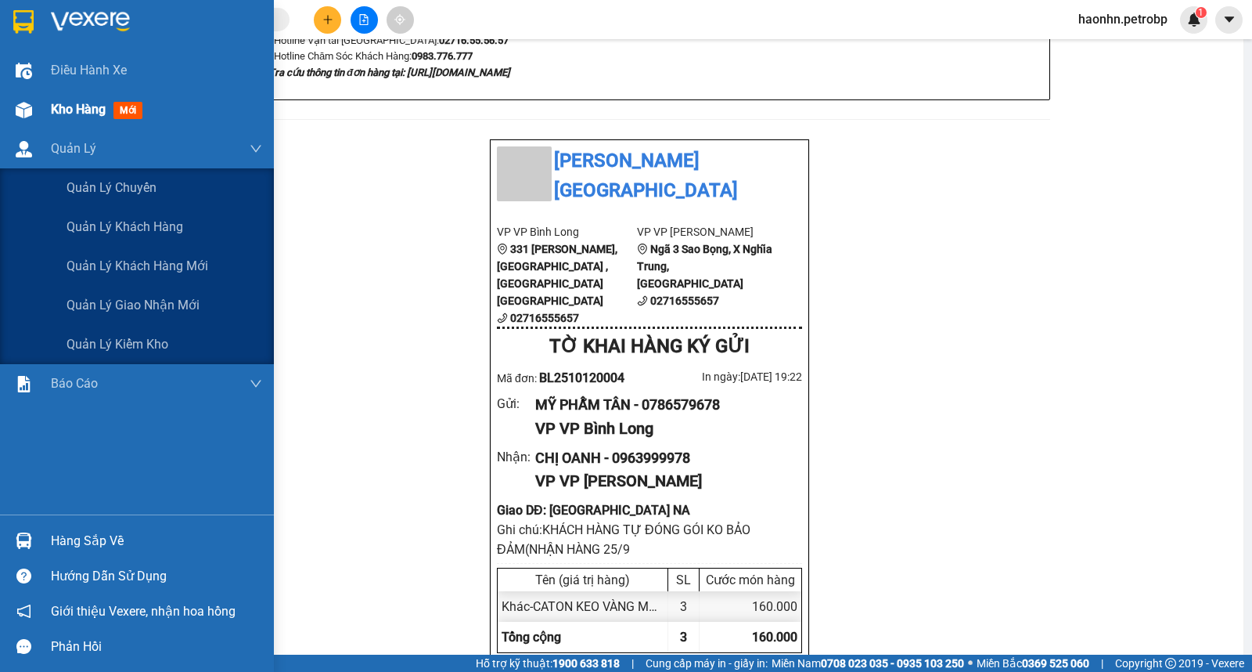
click at [31, 124] on div "Kho hàng mới" at bounding box center [137, 109] width 274 height 39
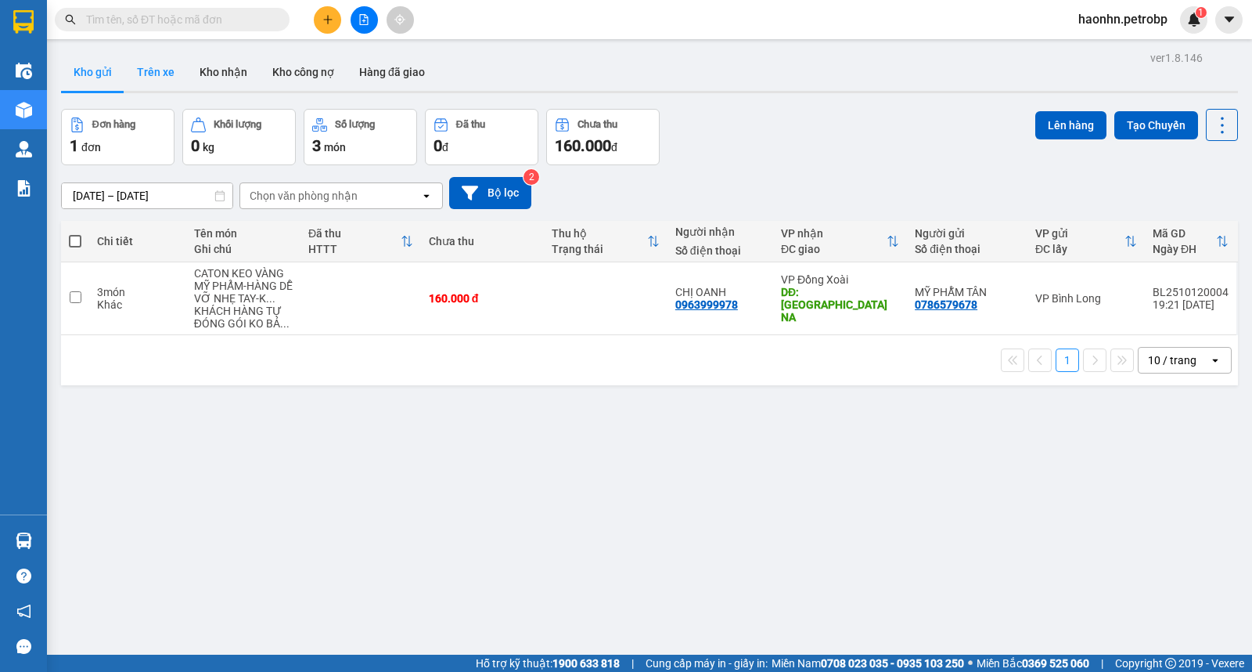
click at [178, 67] on button "Trên xe" at bounding box center [155, 72] width 63 height 38
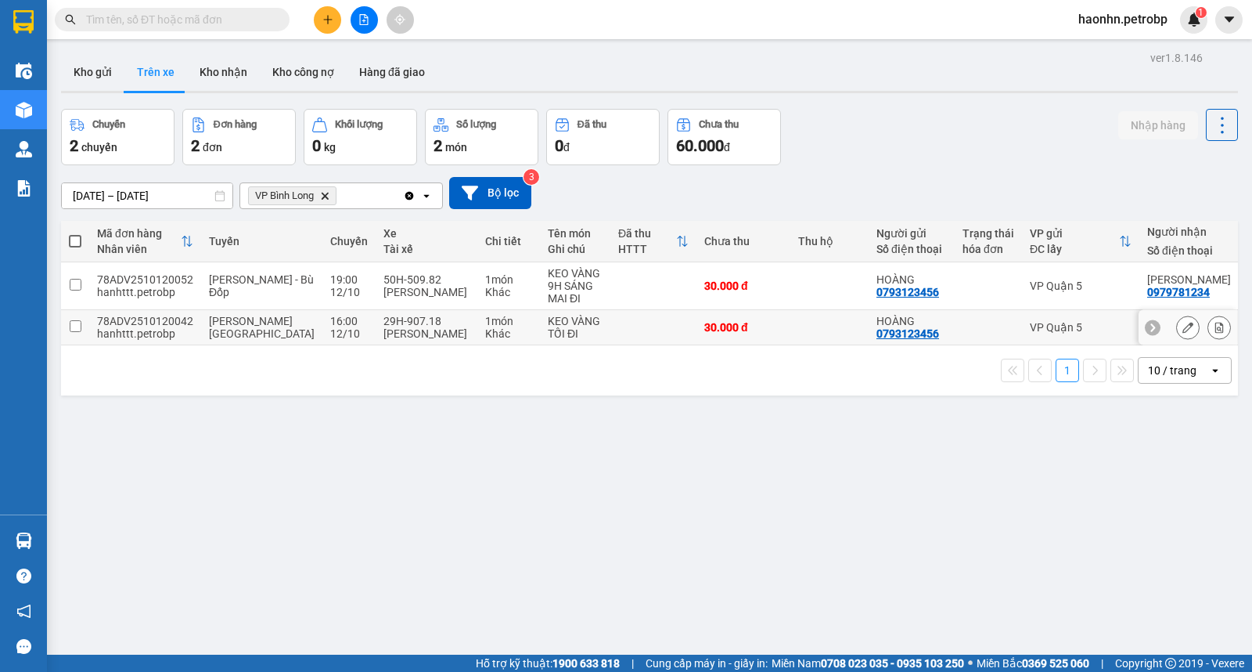
click at [963, 329] on div at bounding box center [989, 327] width 52 height 13
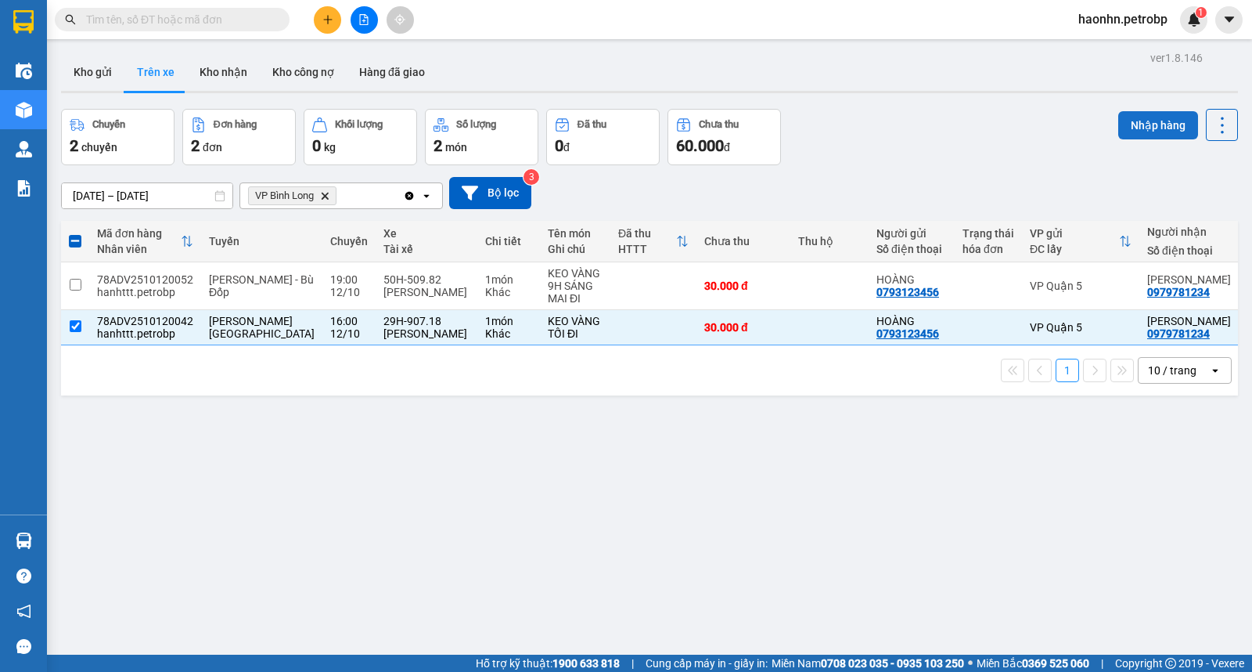
click at [1118, 134] on button "Nhập hàng" at bounding box center [1158, 125] width 80 height 28
checkbox input "false"
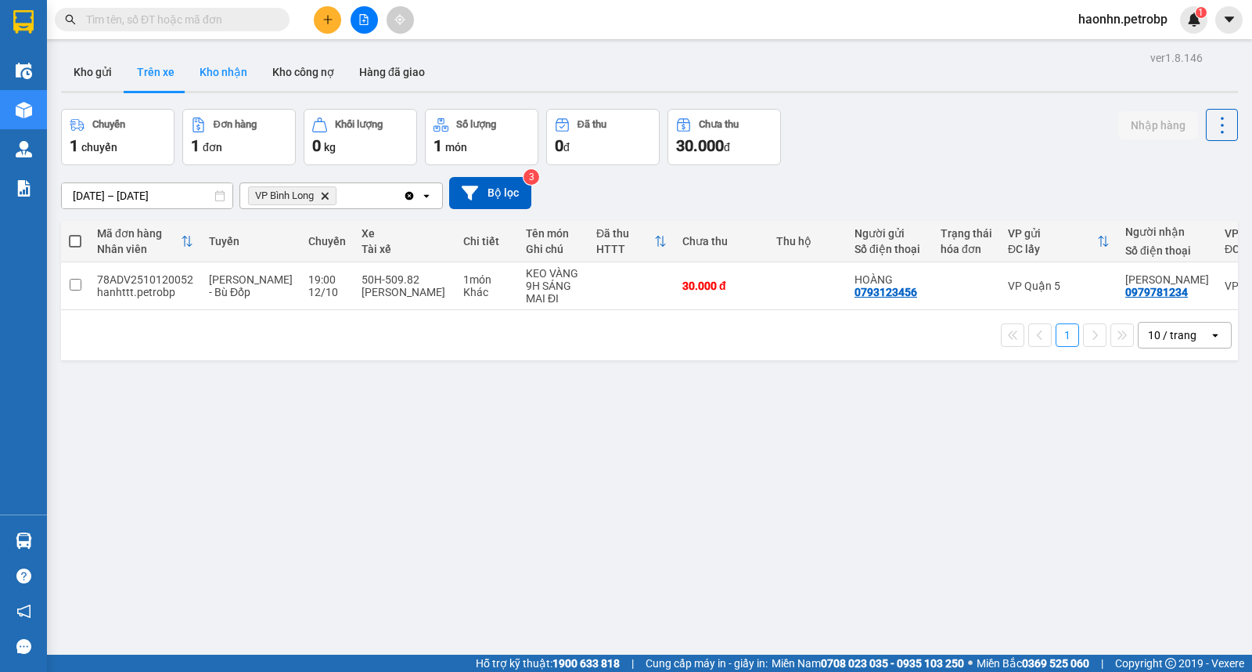
click at [218, 78] on button "Kho nhận" at bounding box center [223, 72] width 73 height 38
type input "[DATE] – [DATE]"
